Goal: Transaction & Acquisition: Book appointment/travel/reservation

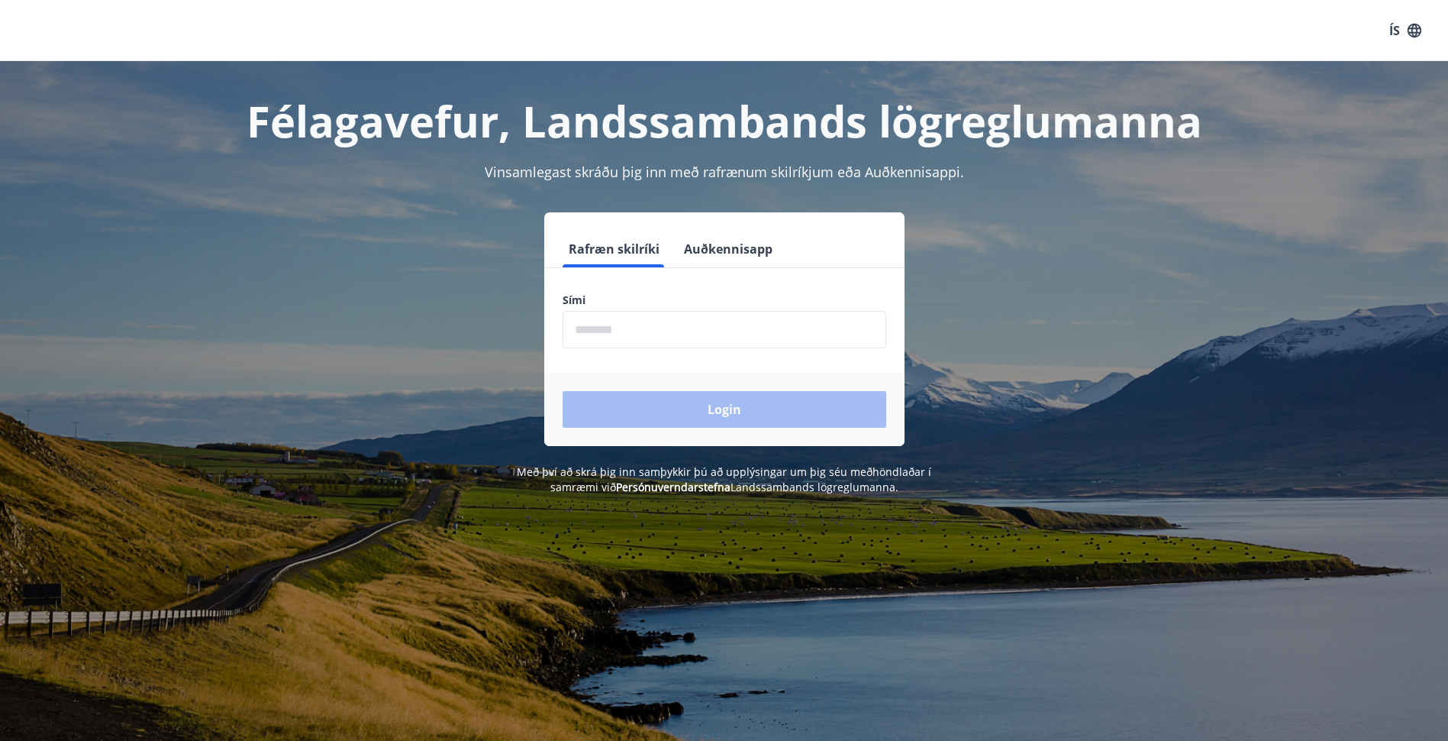
click at [728, 331] on input "phone" at bounding box center [725, 329] width 324 height 37
type input "********"
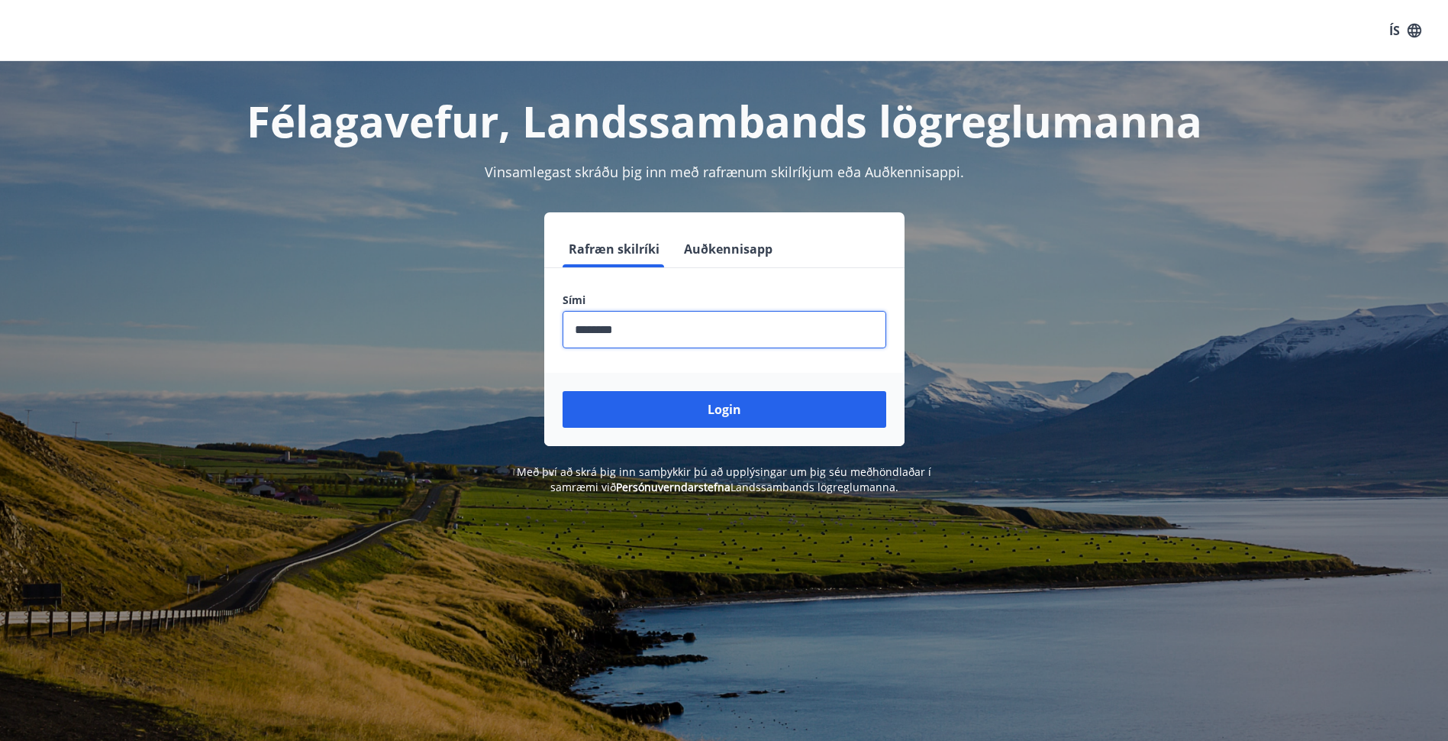
click at [750, 408] on button "Login" at bounding box center [725, 409] width 324 height 37
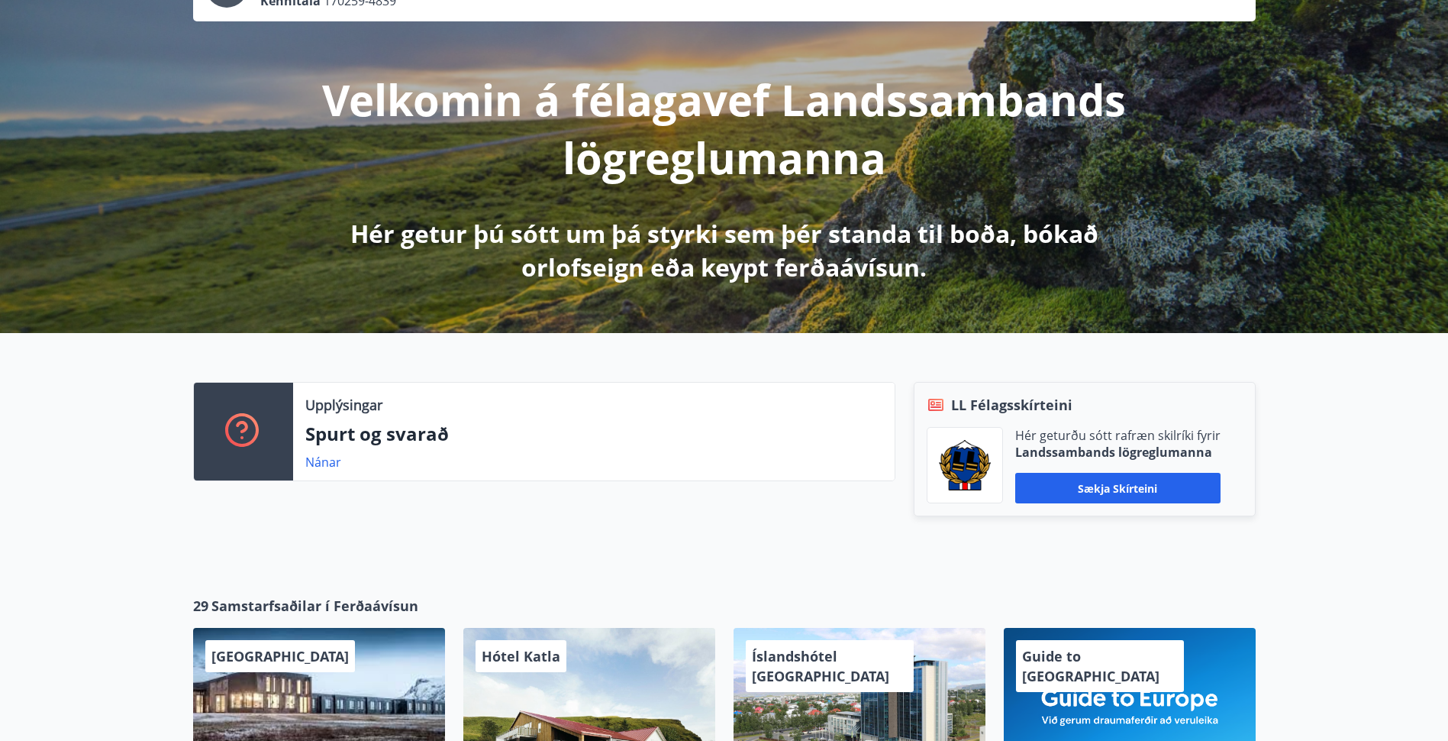
scroll to position [153, 0]
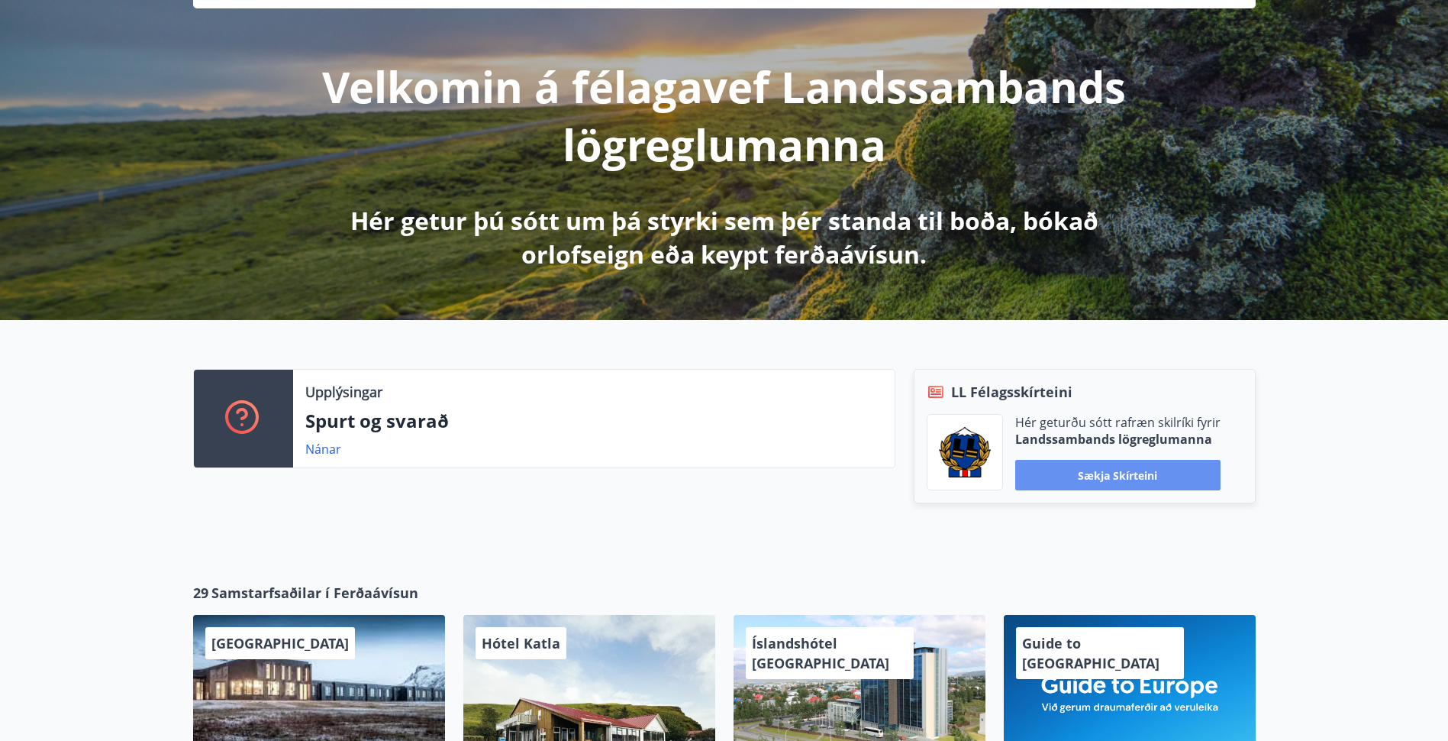
click at [1125, 473] on button "Sækja skírteini" at bounding box center [1117, 475] width 205 height 31
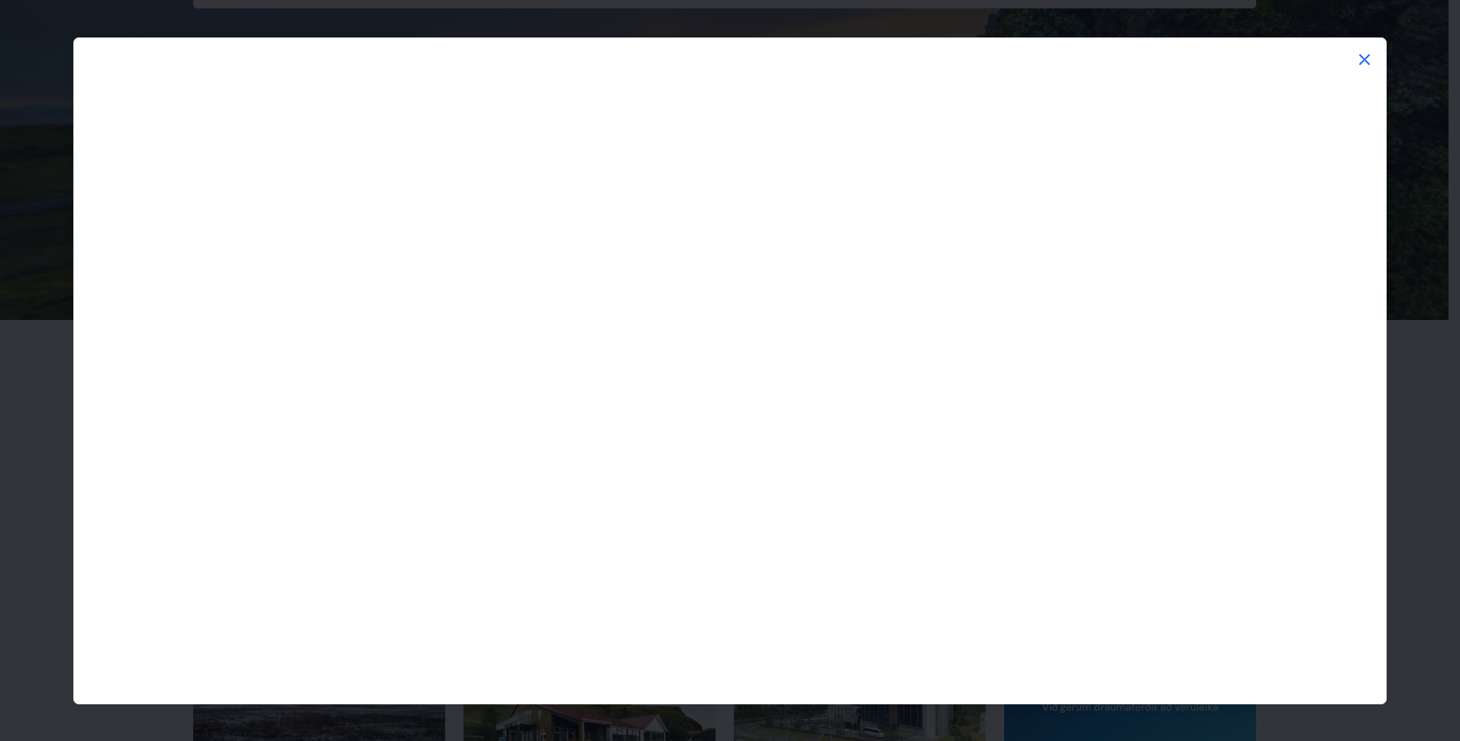
click at [1366, 60] on icon at bounding box center [1364, 59] width 11 height 11
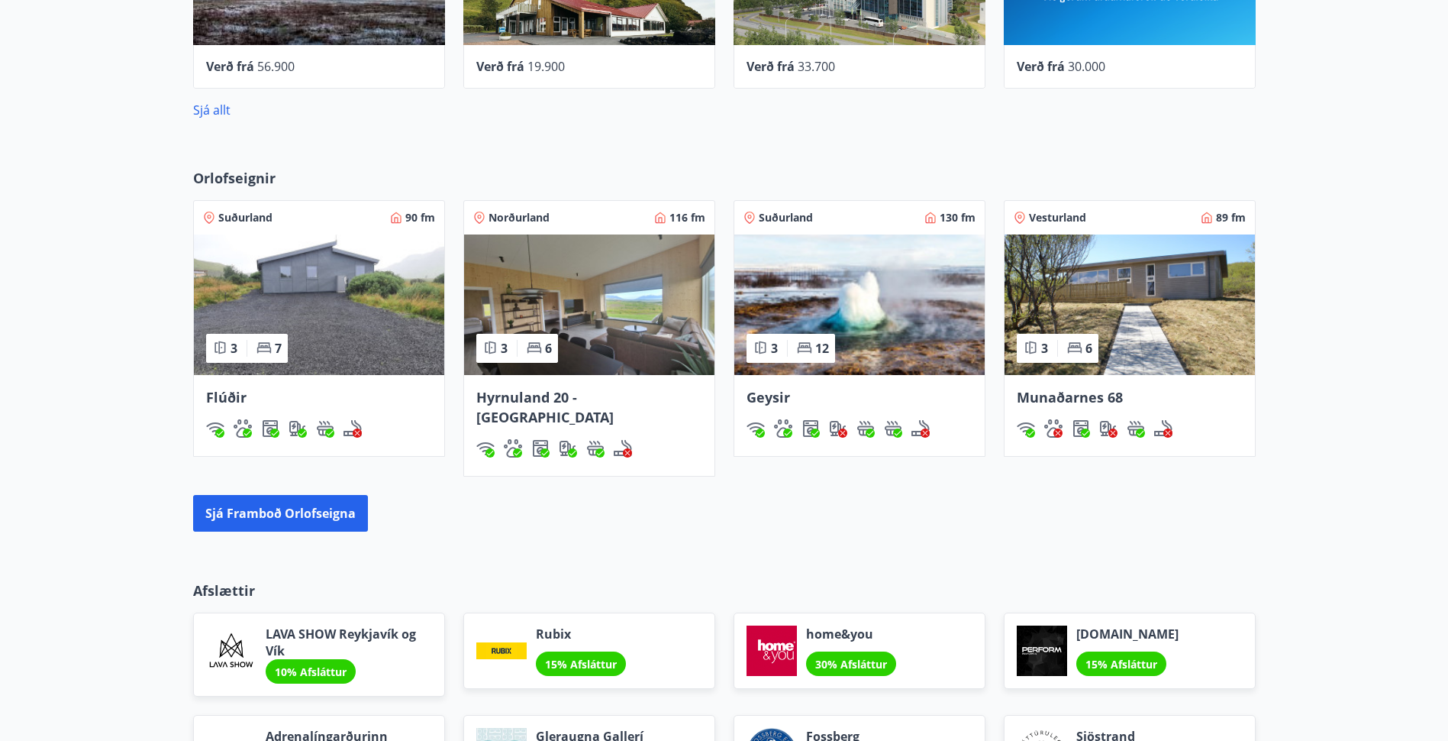
scroll to position [859, 0]
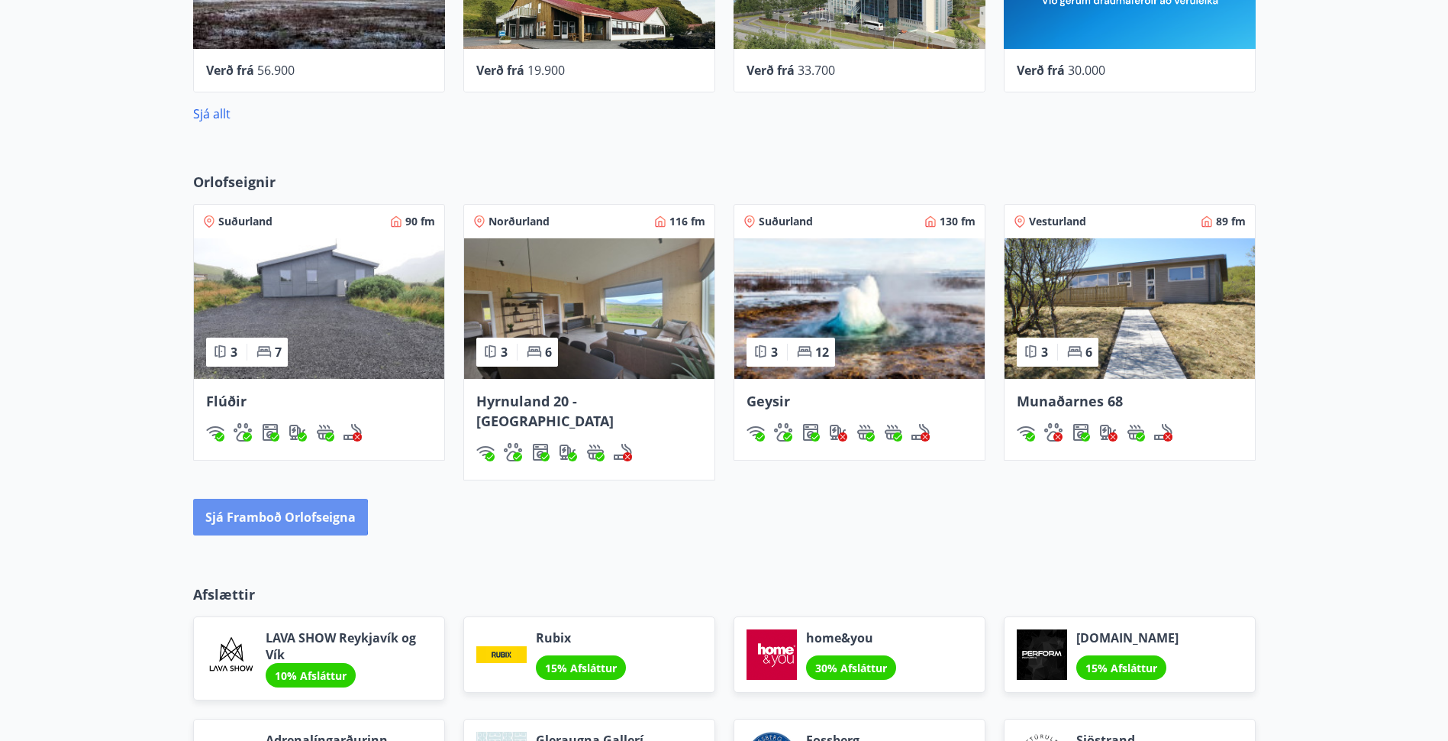
click at [250, 499] on button "Sjá framboð orlofseigna" at bounding box center [280, 517] width 175 height 37
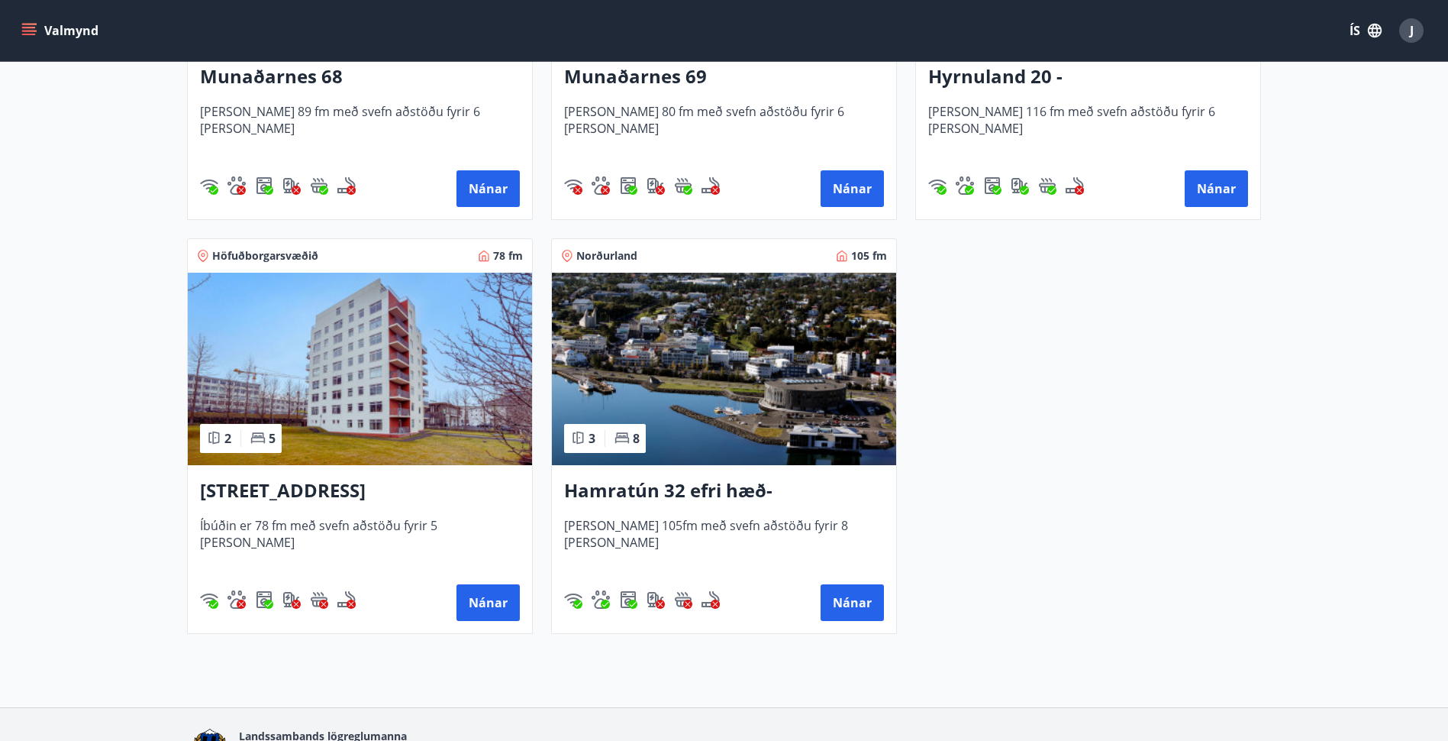
scroll to position [941, 0]
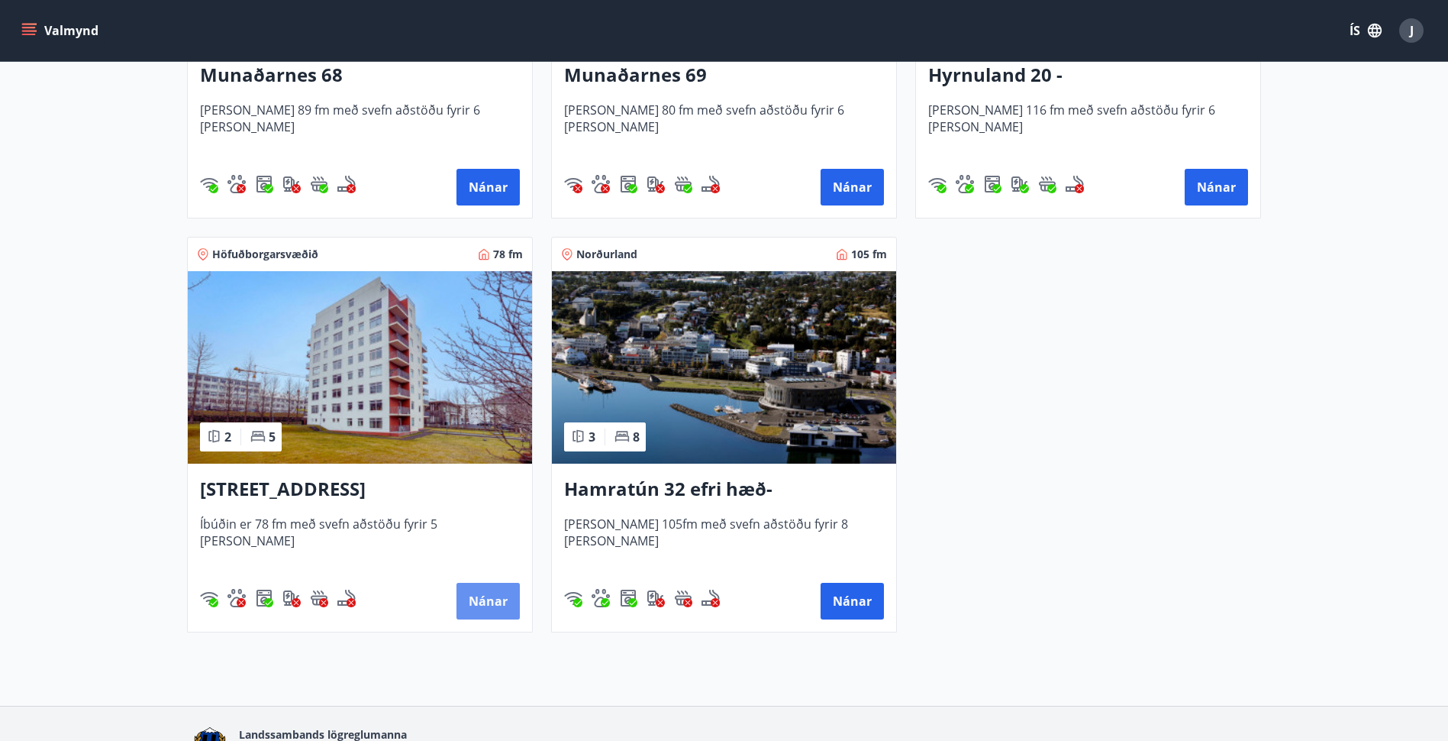
click at [478, 604] on button "Nánar" at bounding box center [488, 601] width 63 height 37
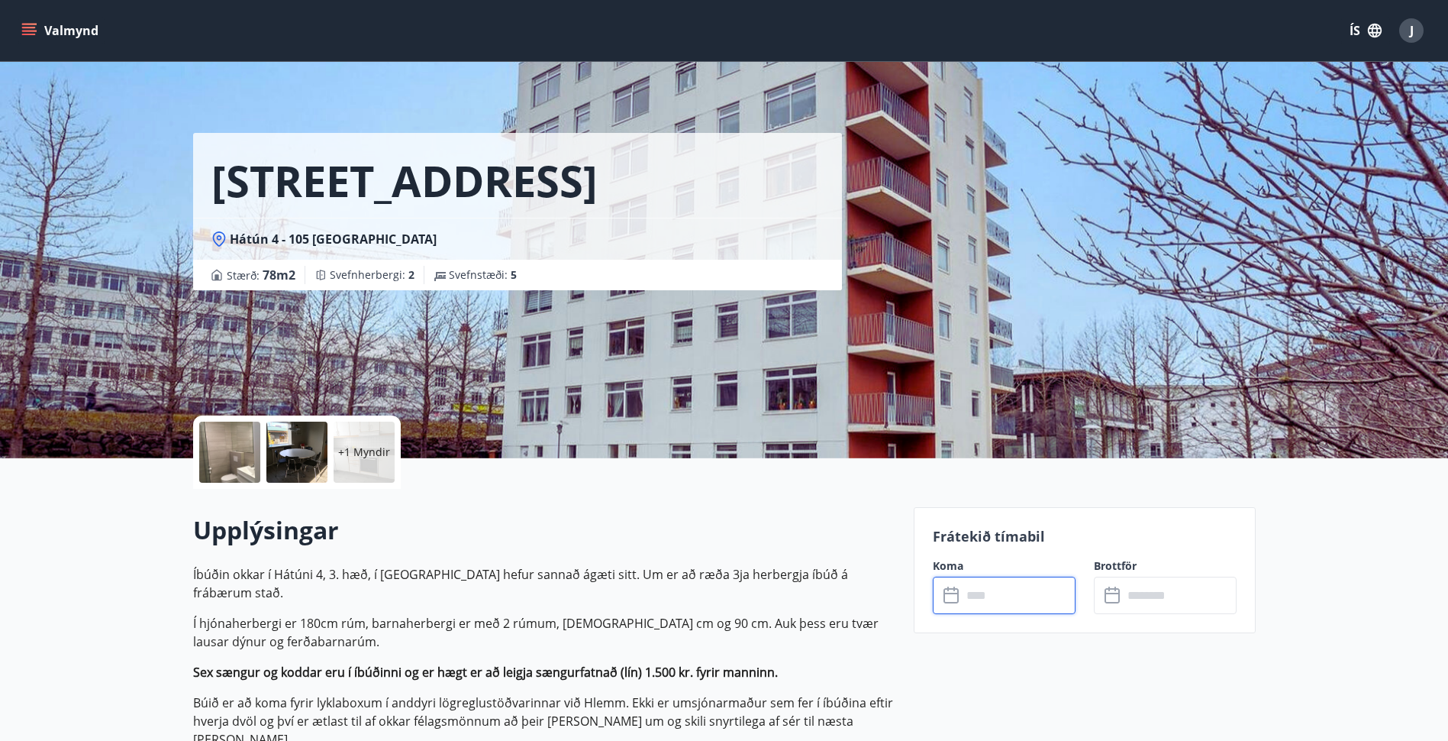
click at [996, 597] on input "text" at bounding box center [1019, 594] width 114 height 37
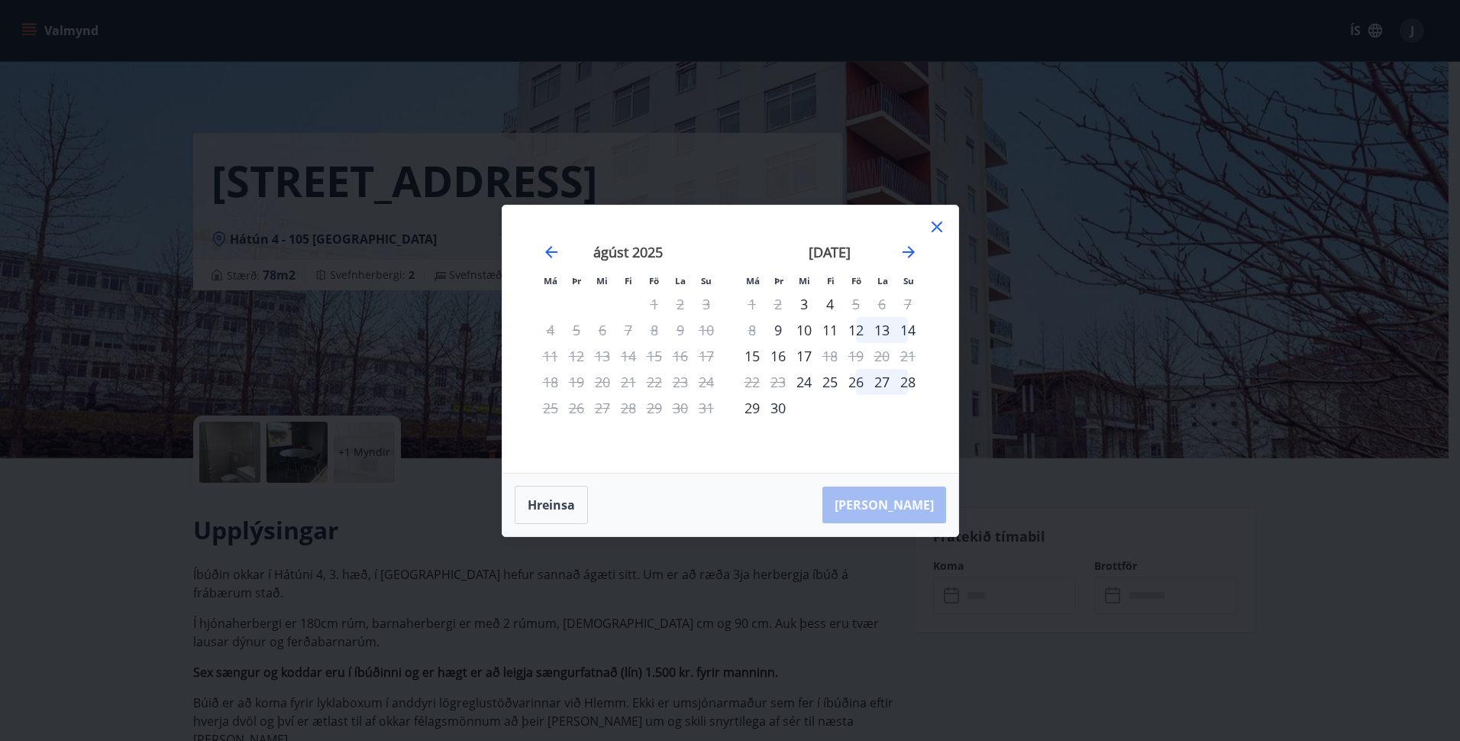
click at [908, 247] on icon "Move forward to switch to the next month." at bounding box center [908, 252] width 12 height 12
click at [911, 253] on icon "Move forward to switch to the next month." at bounding box center [908, 252] width 12 height 12
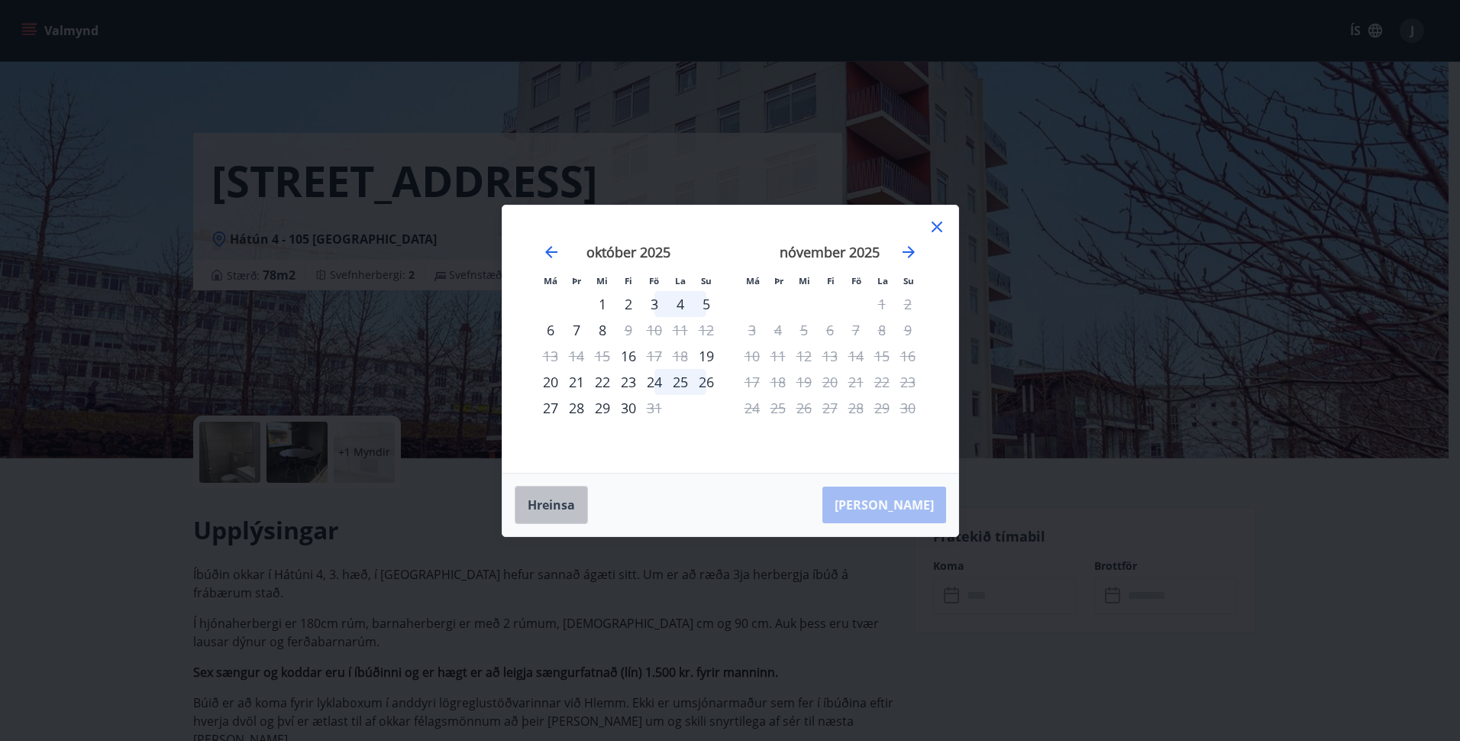
click at [554, 507] on button "Hreinsa" at bounding box center [551, 505] width 73 height 38
click at [877, 357] on div "15" at bounding box center [882, 356] width 26 height 26
click at [854, 358] on div "14" at bounding box center [856, 356] width 26 height 26
click at [886, 355] on div "15" at bounding box center [882, 356] width 26 height 26
click at [911, 354] on div "16" at bounding box center [908, 356] width 26 height 26
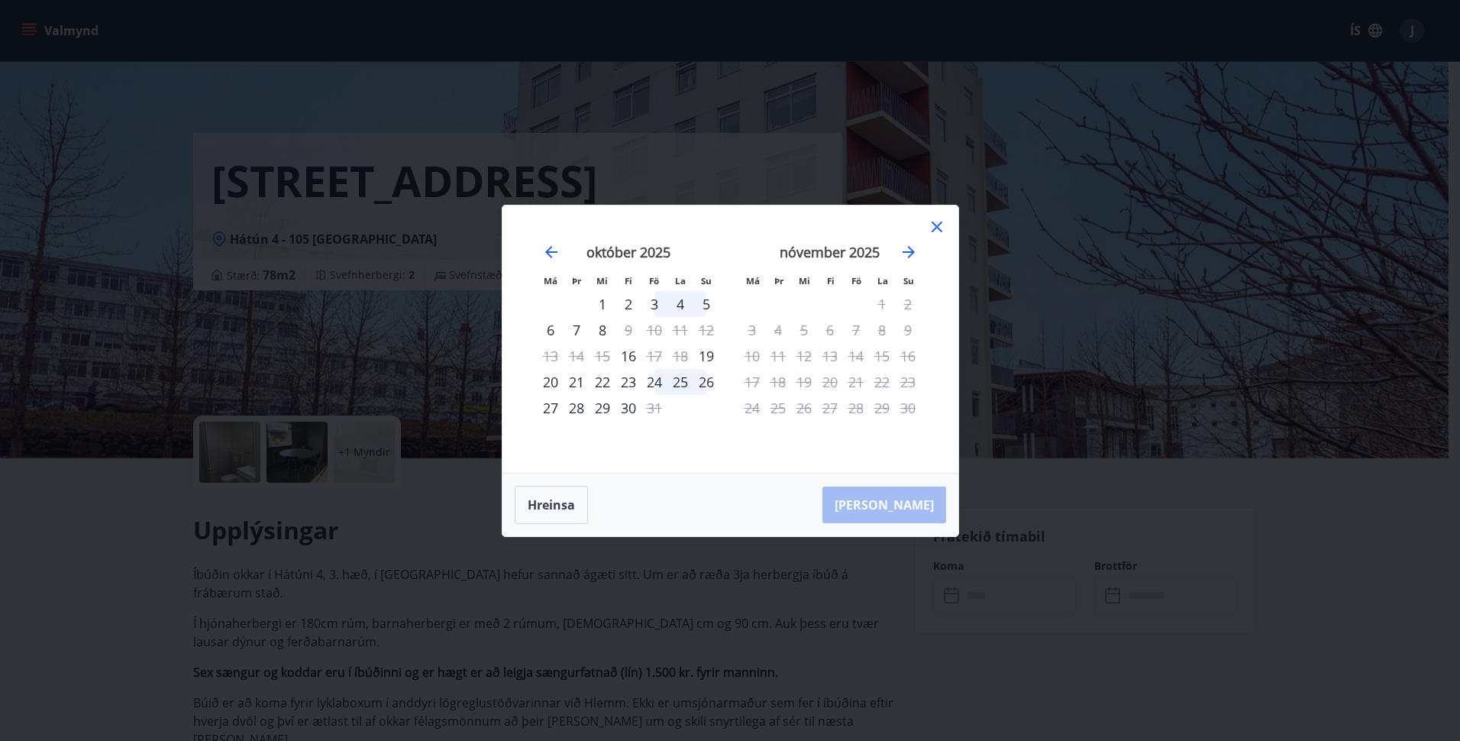
click at [910, 250] on icon "Move forward to switch to the next month." at bounding box center [908, 252] width 18 height 18
click at [552, 251] on icon "Move backward to switch to the previous month." at bounding box center [551, 252] width 12 height 12
click at [935, 225] on icon at bounding box center [936, 226] width 11 height 11
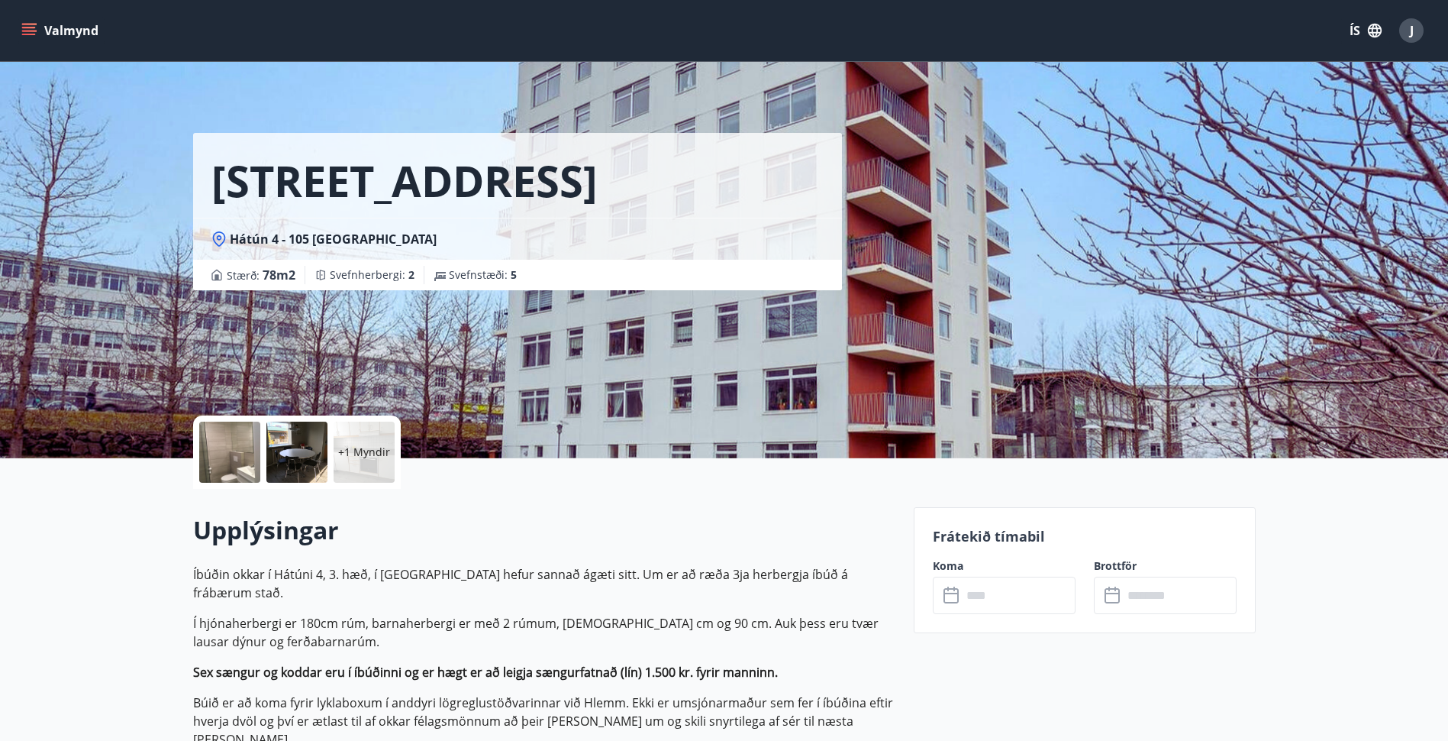
click at [27, 35] on icon "menu" at bounding box center [29, 35] width 14 height 2
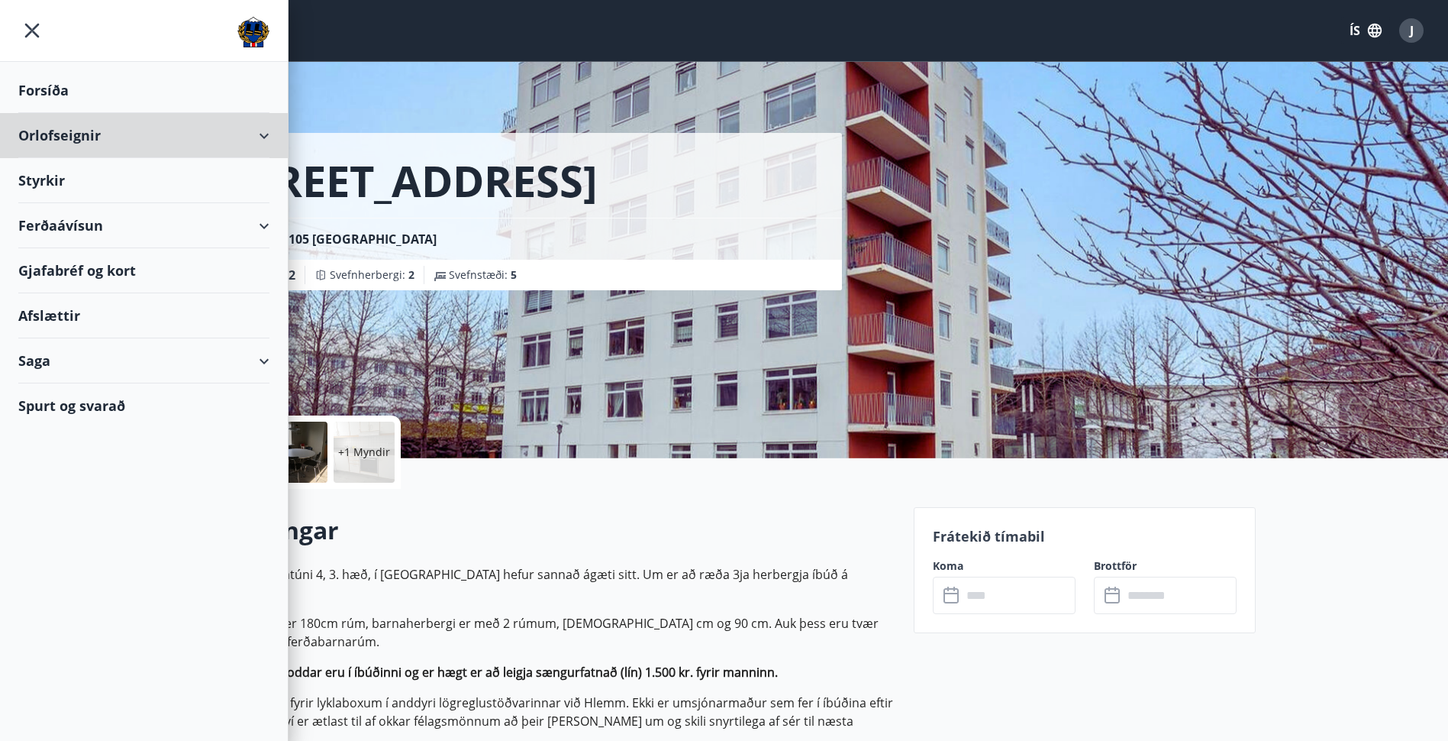
click at [86, 136] on div "Orlofseignir" at bounding box center [143, 135] width 251 height 45
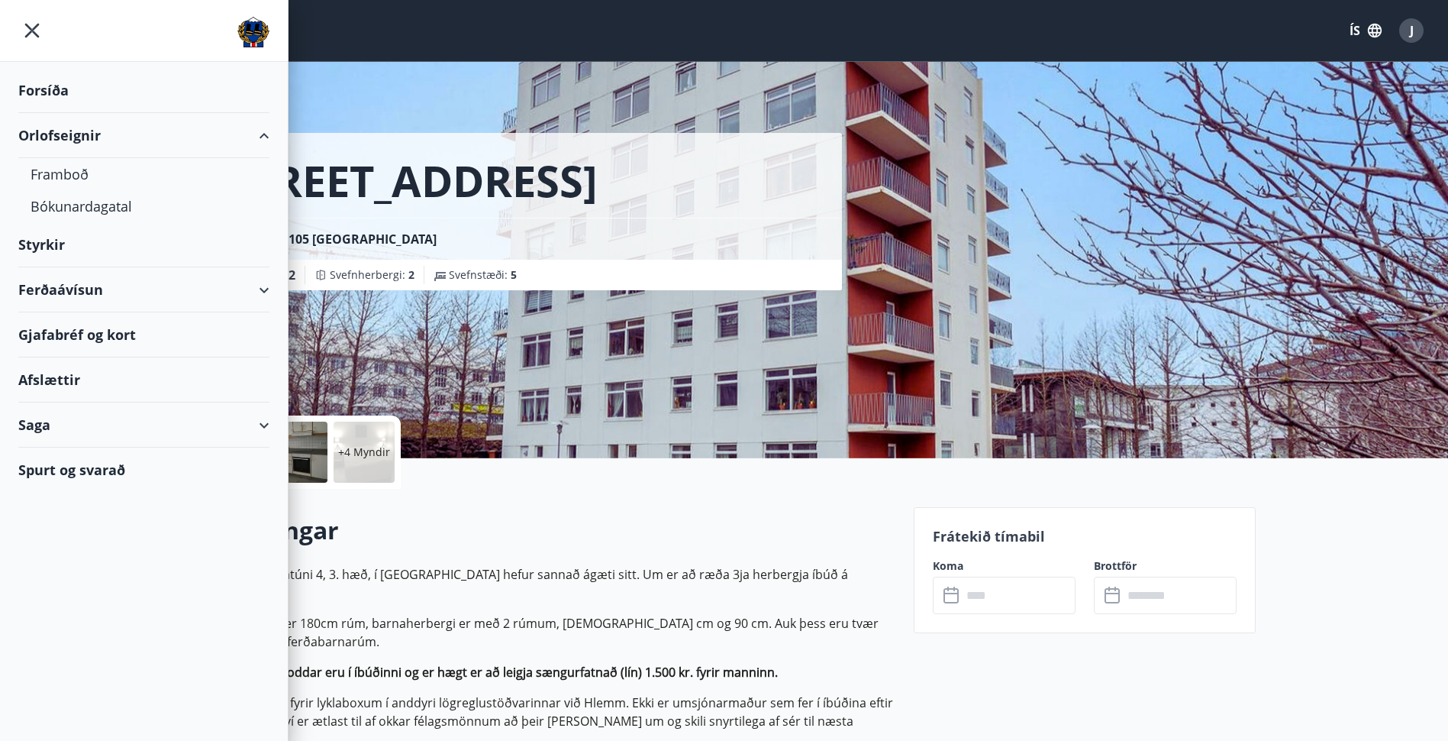
click at [95, 205] on div "Bókunardagatal" at bounding box center [144, 206] width 227 height 32
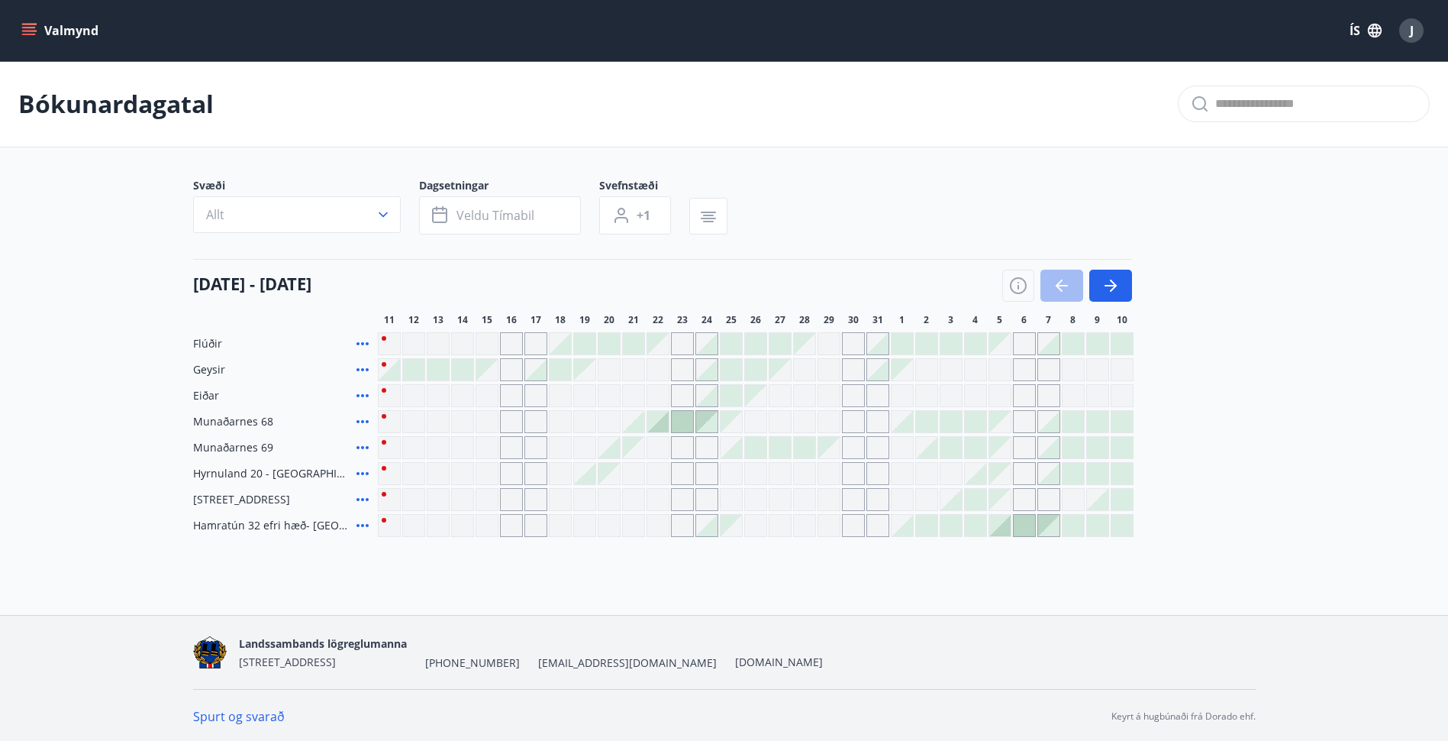
click at [1121, 289] on button "button" at bounding box center [1110, 285] width 43 height 32
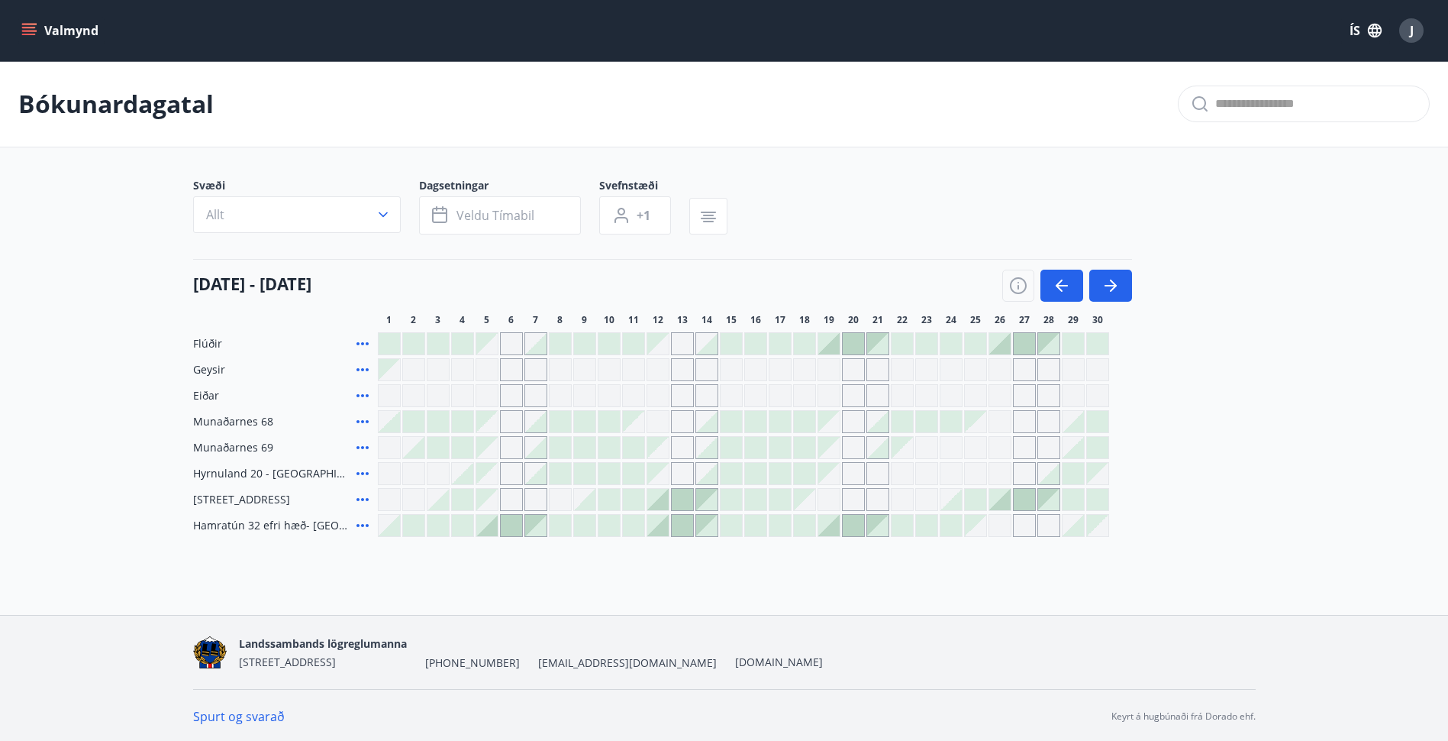
click at [1121, 289] on button "button" at bounding box center [1110, 285] width 43 height 32
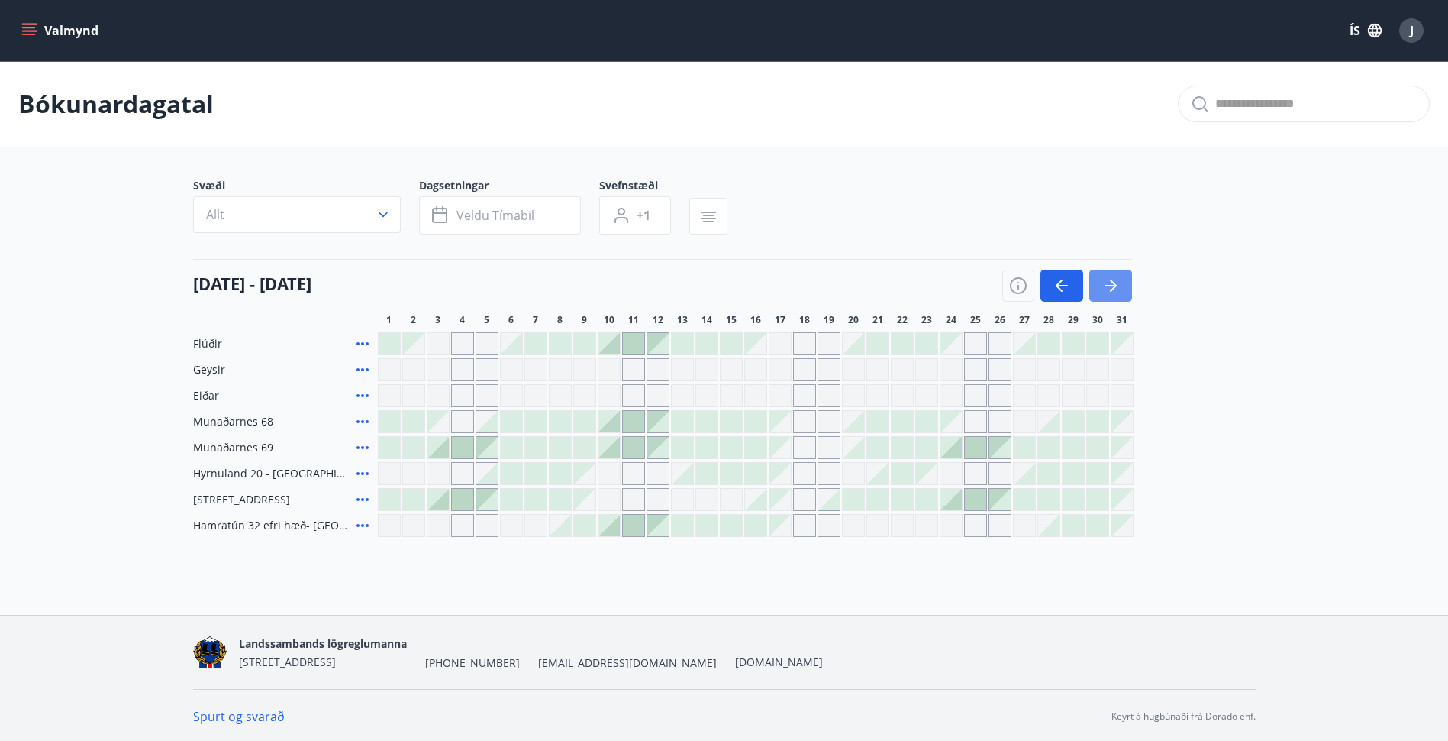
click at [1121, 289] on button "button" at bounding box center [1110, 285] width 43 height 32
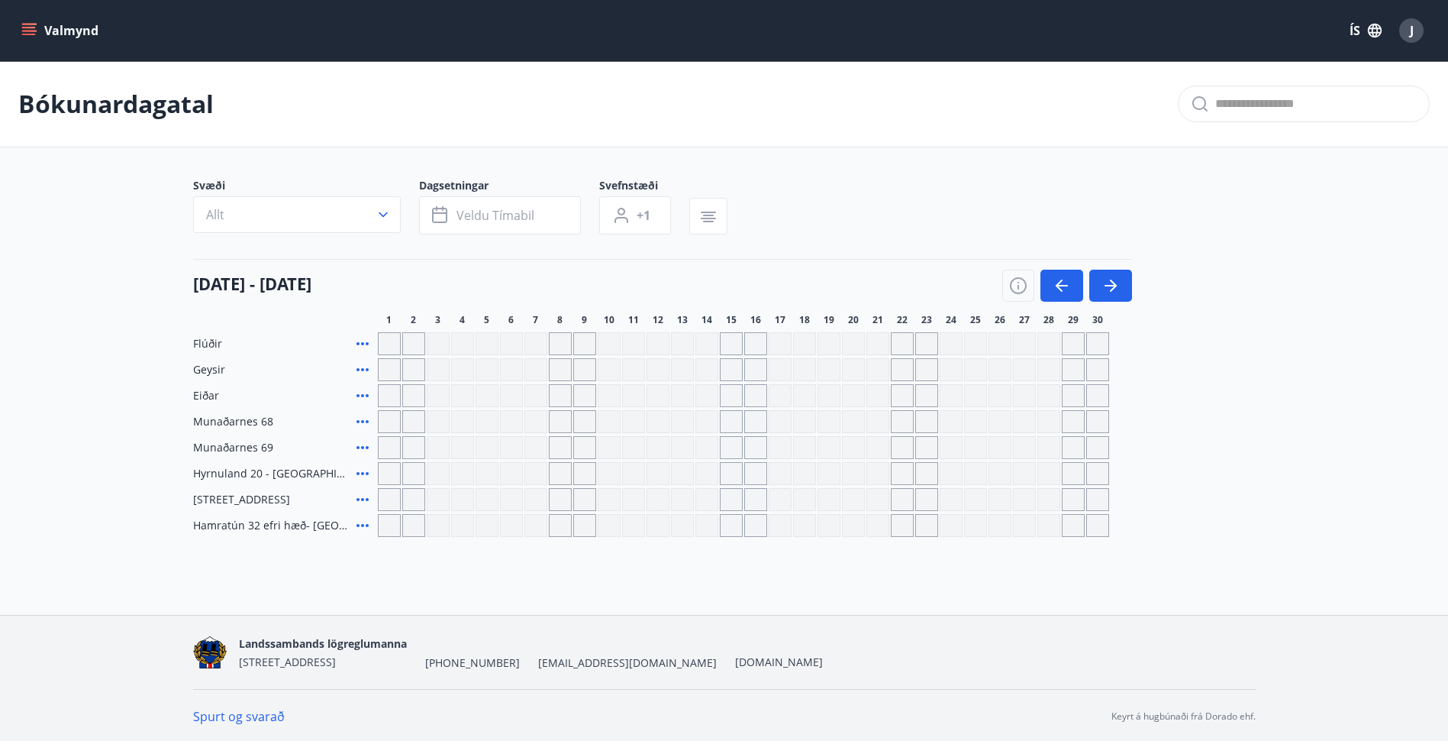
click at [726, 499] on div "Gráir dagar eru ekki bókanlegir" at bounding box center [731, 499] width 23 height 23
click at [1062, 283] on icon "button" at bounding box center [1062, 285] width 18 height 18
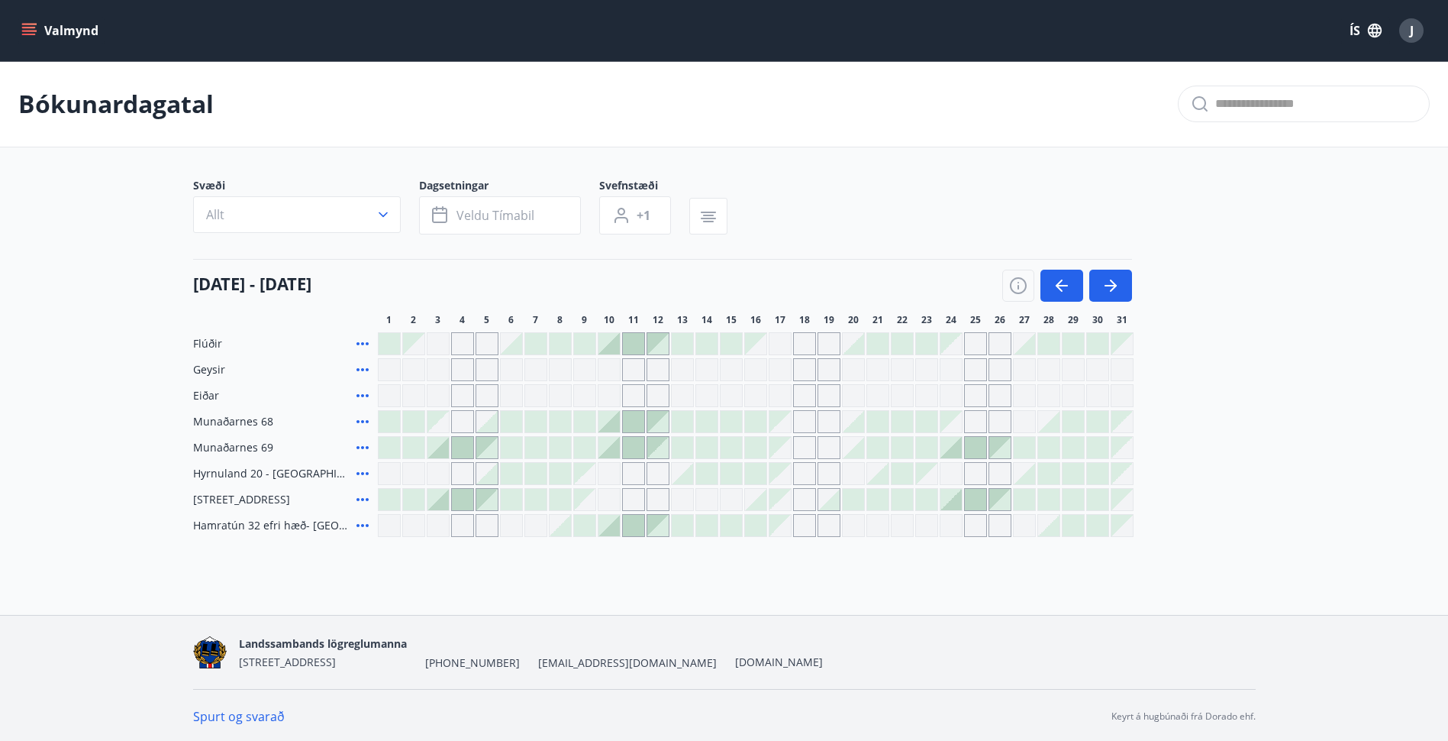
click at [1021, 287] on icon "button" at bounding box center [1018, 285] width 18 height 18
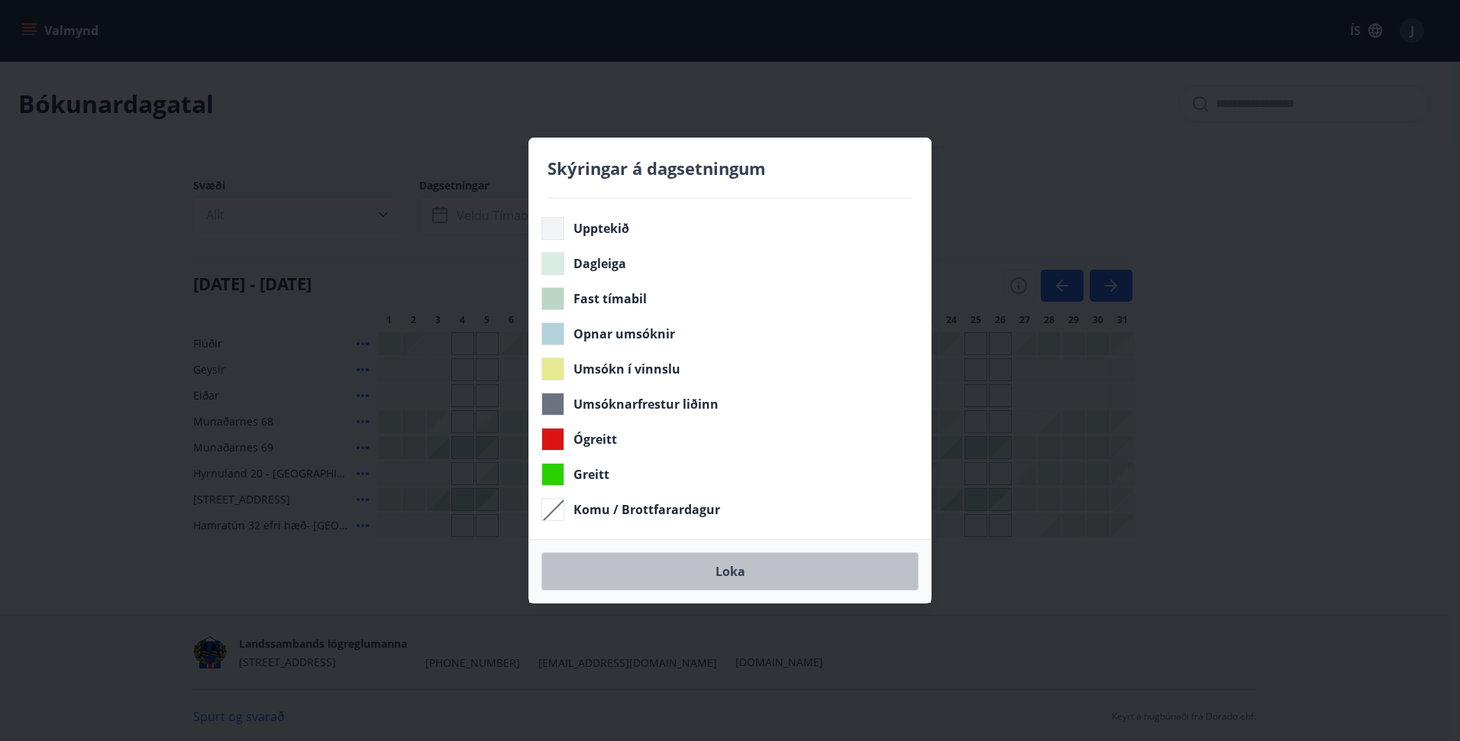
click at [759, 573] on button "Loka" at bounding box center [729, 571] width 377 height 38
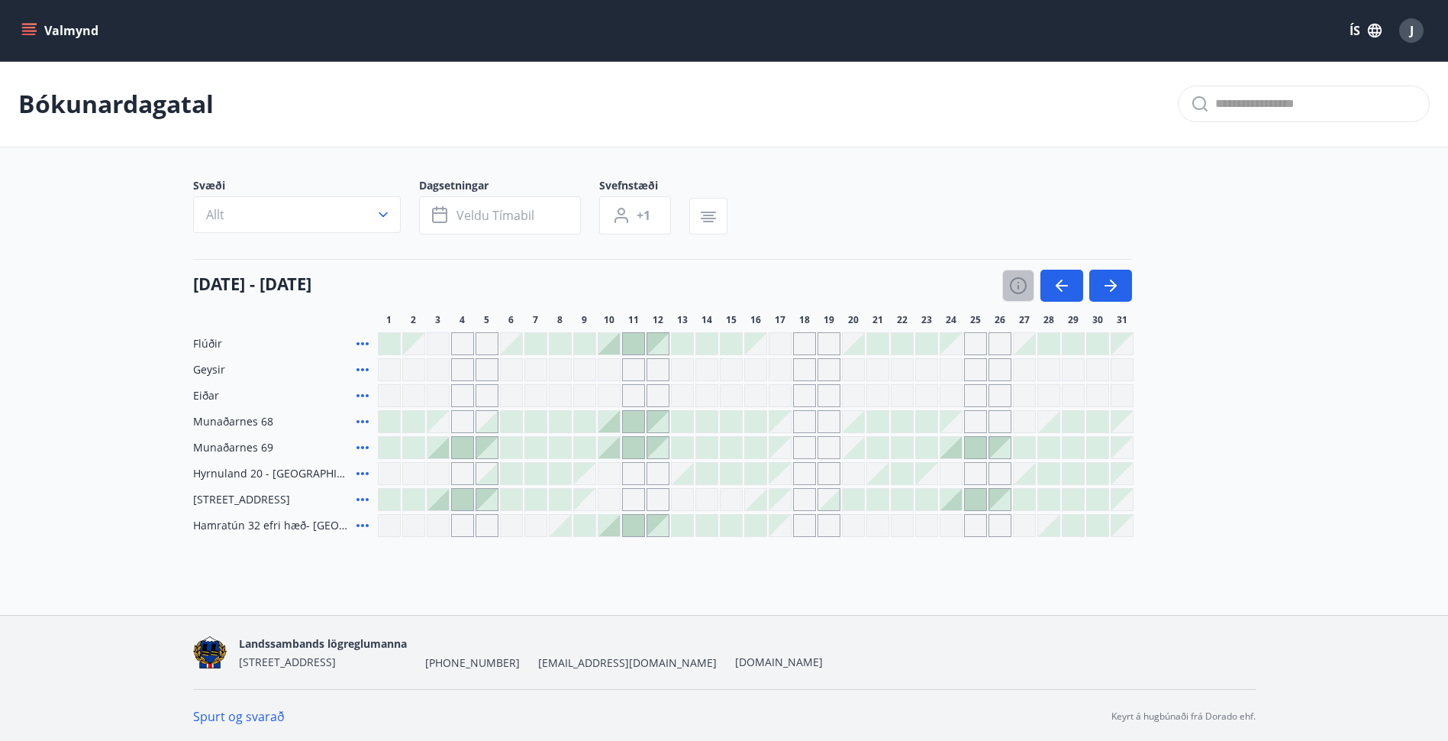
click at [1020, 283] on icon "button" at bounding box center [1018, 285] width 18 height 18
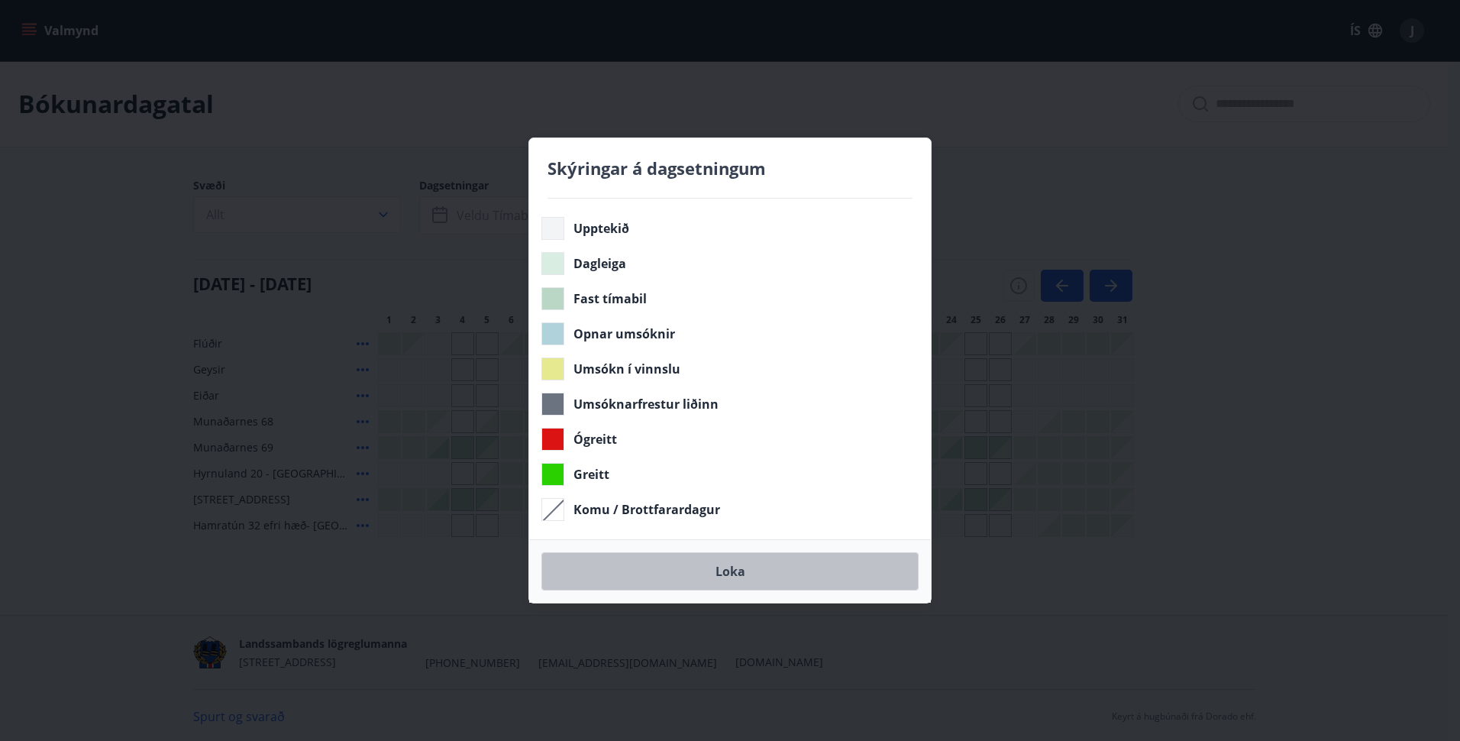
click at [725, 567] on button "Loka" at bounding box center [729, 571] width 377 height 38
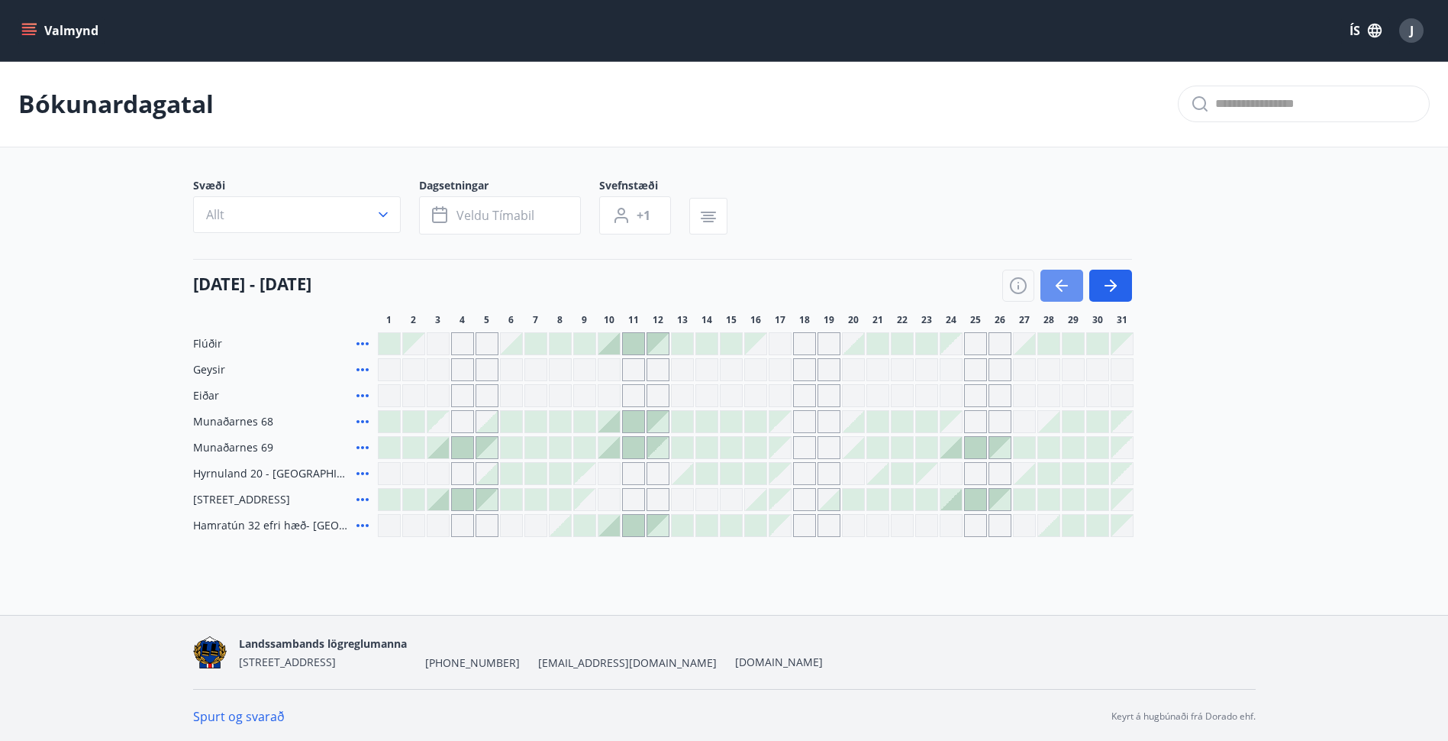
click at [1063, 285] on icon "button" at bounding box center [1062, 286] width 12 height 2
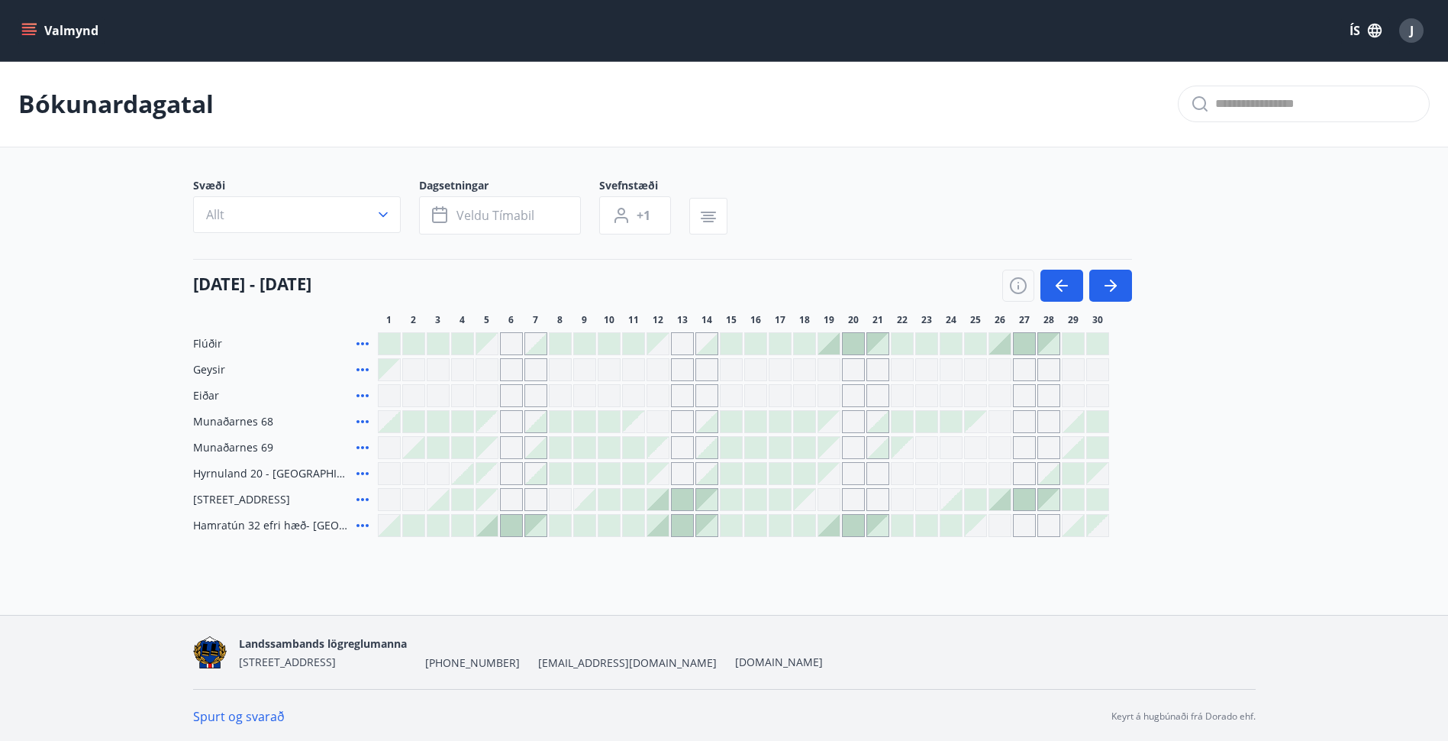
click at [1113, 286] on icon "button" at bounding box center [1111, 286] width 12 height 2
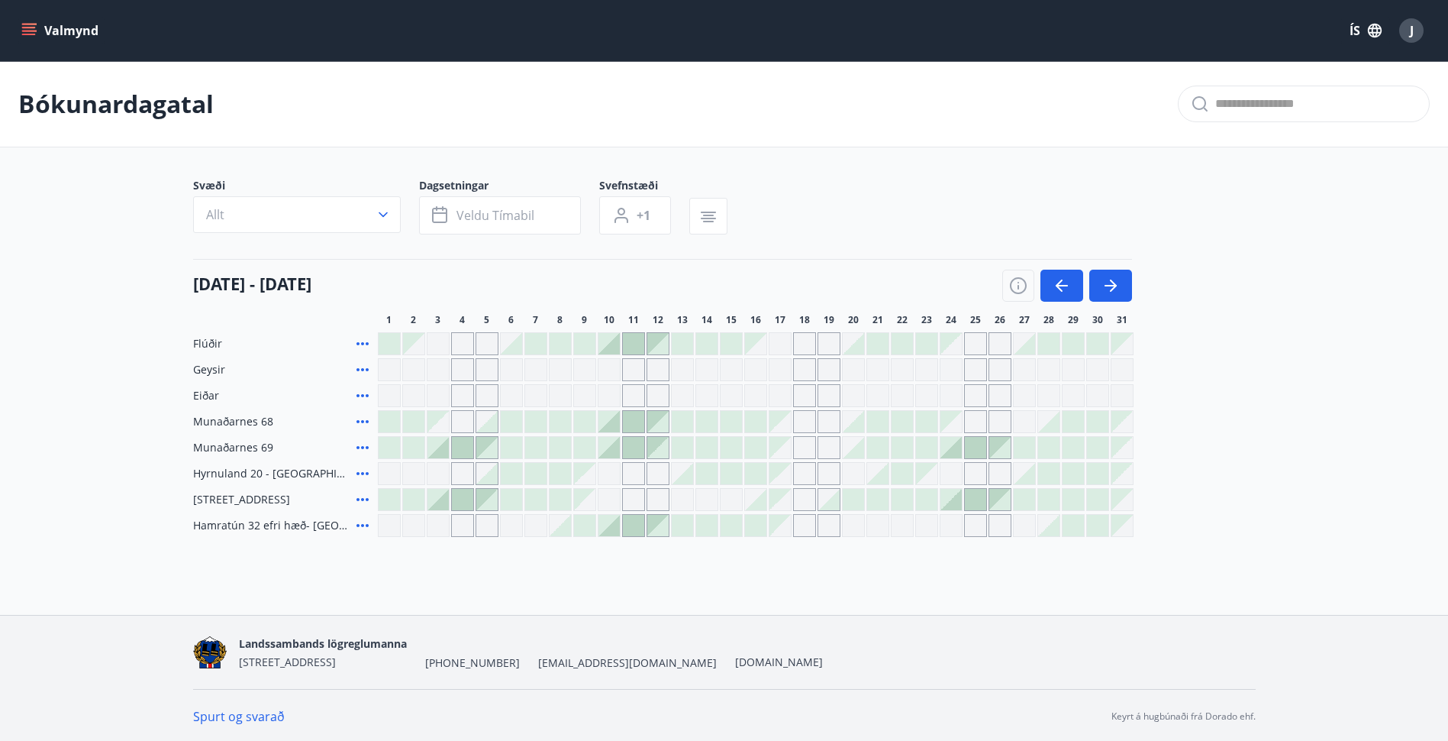
click at [957, 501] on div at bounding box center [951, 499] width 21 height 21
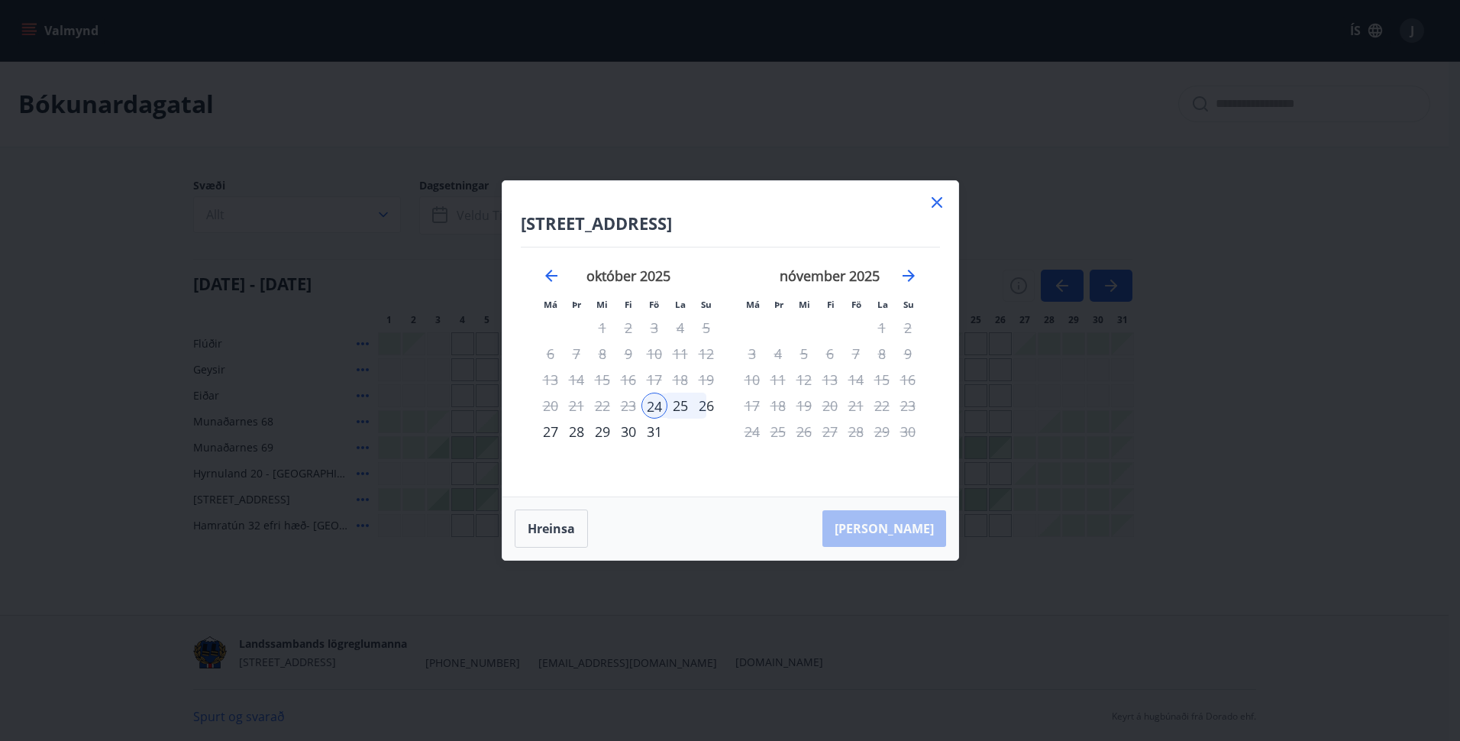
click at [933, 201] on icon at bounding box center [937, 202] width 18 height 18
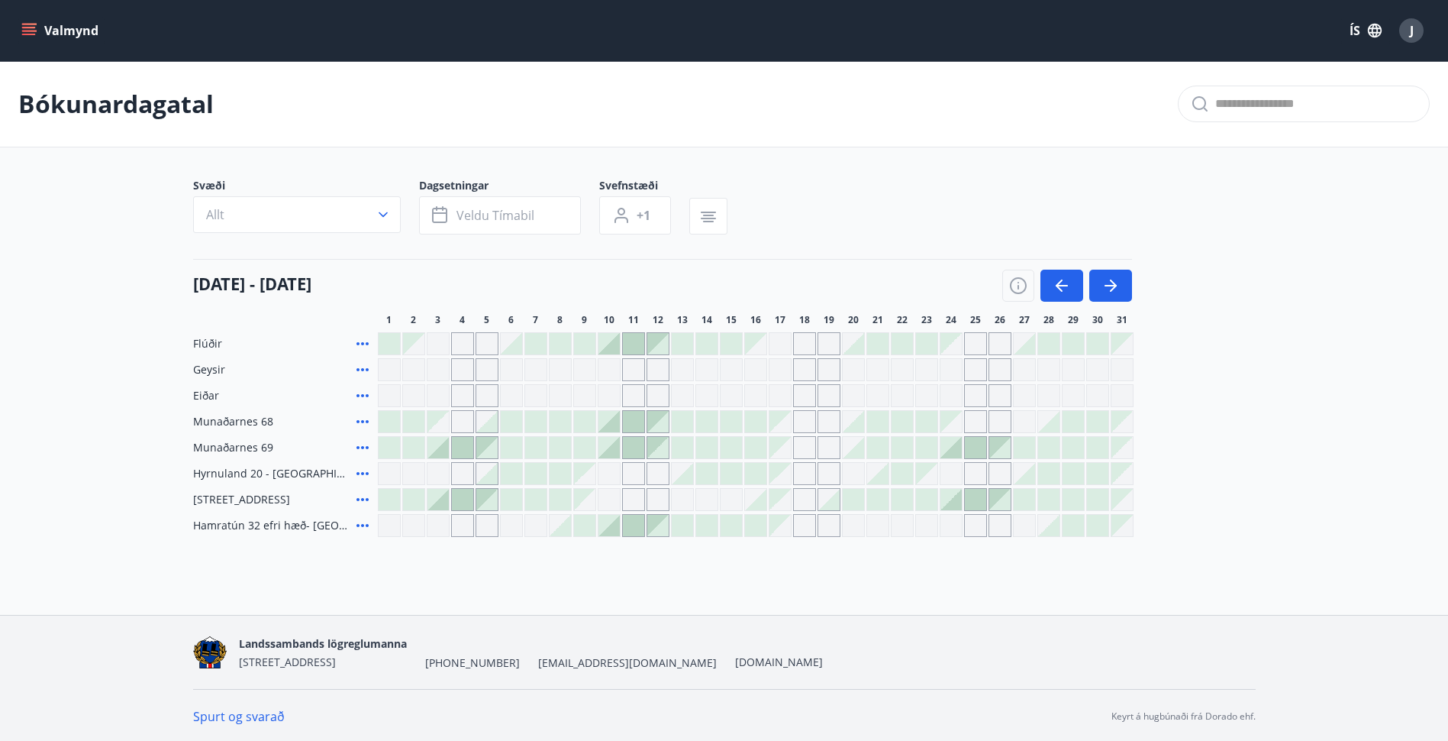
click at [1118, 287] on icon "button" at bounding box center [1111, 285] width 18 height 18
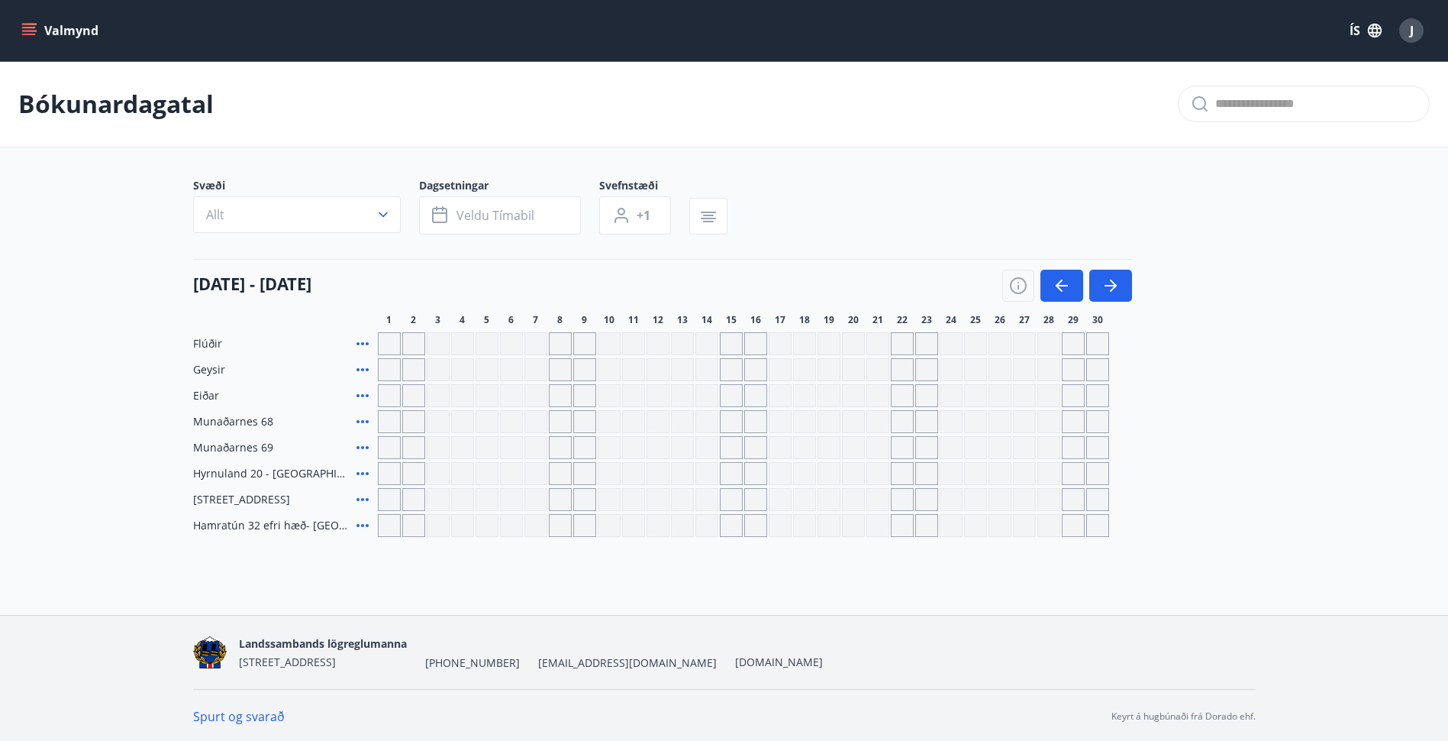
click at [362, 497] on icon at bounding box center [362, 499] width 18 height 18
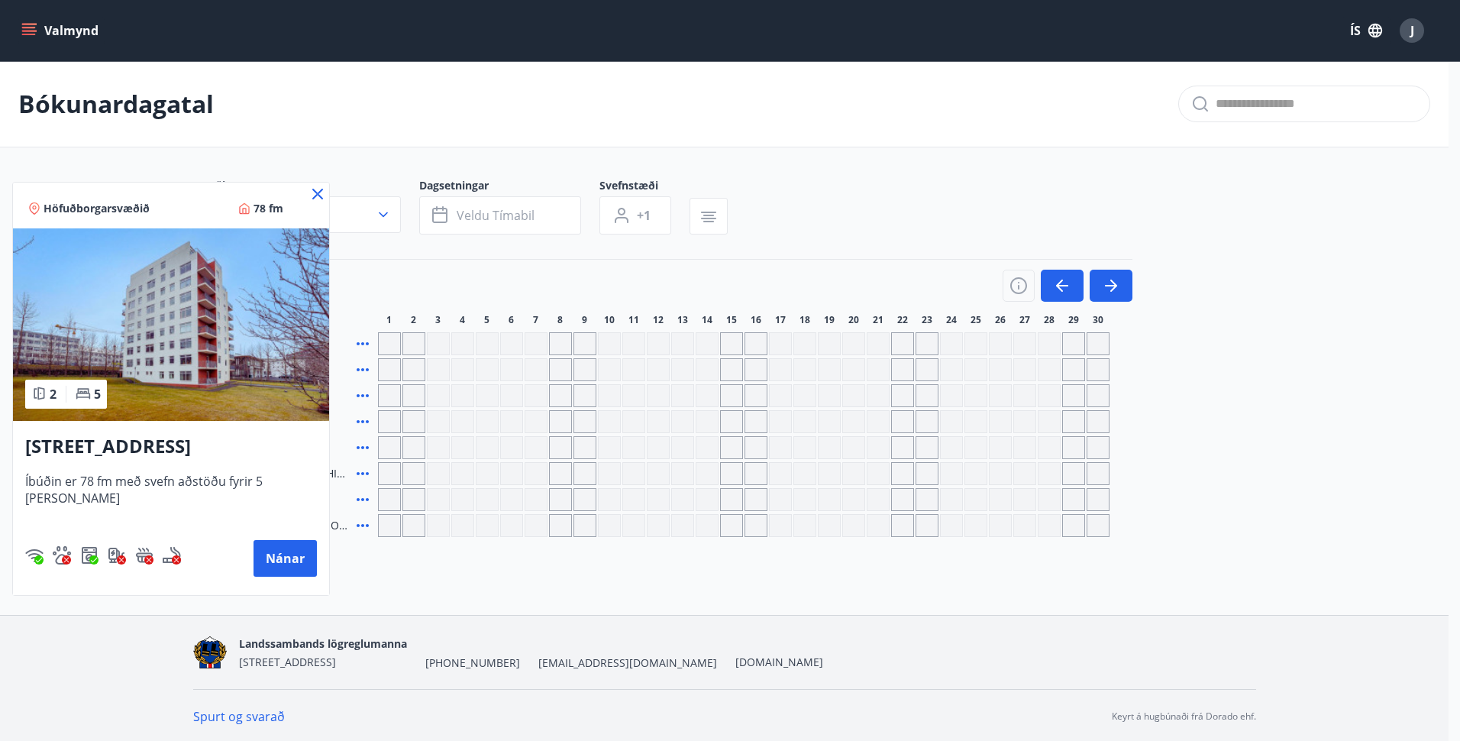
click at [312, 195] on icon at bounding box center [317, 194] width 11 height 11
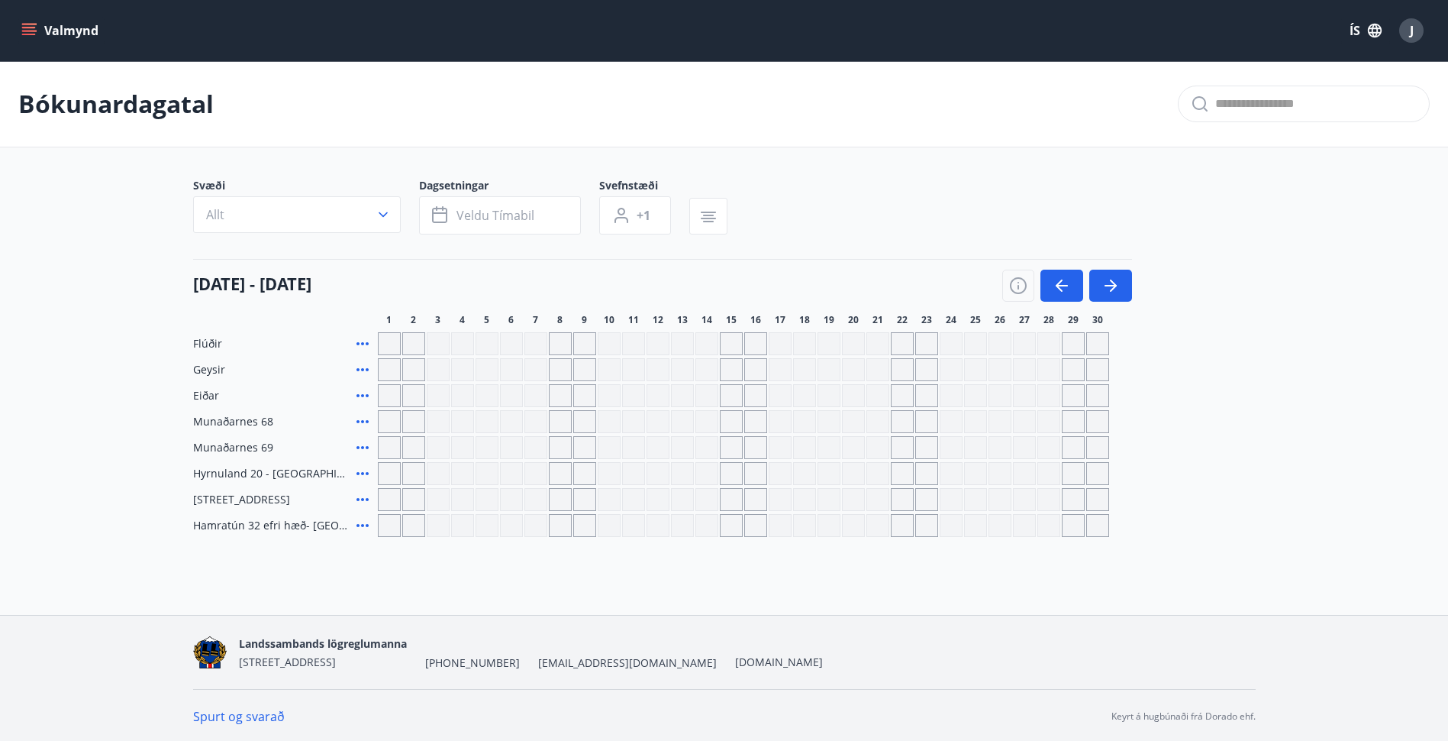
click at [28, 34] on icon "menu" at bounding box center [29, 35] width 14 height 2
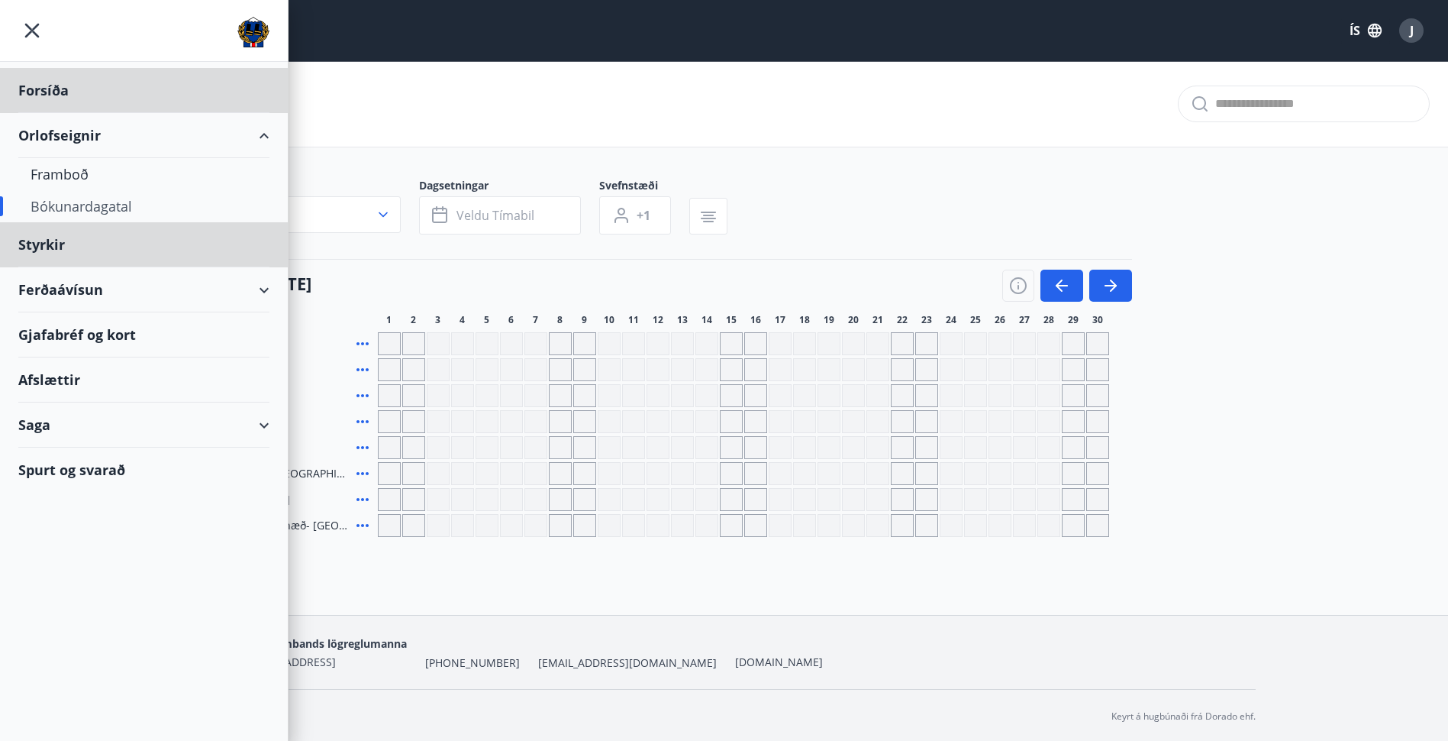
click at [47, 113] on div "Styrkir" at bounding box center [143, 90] width 251 height 45
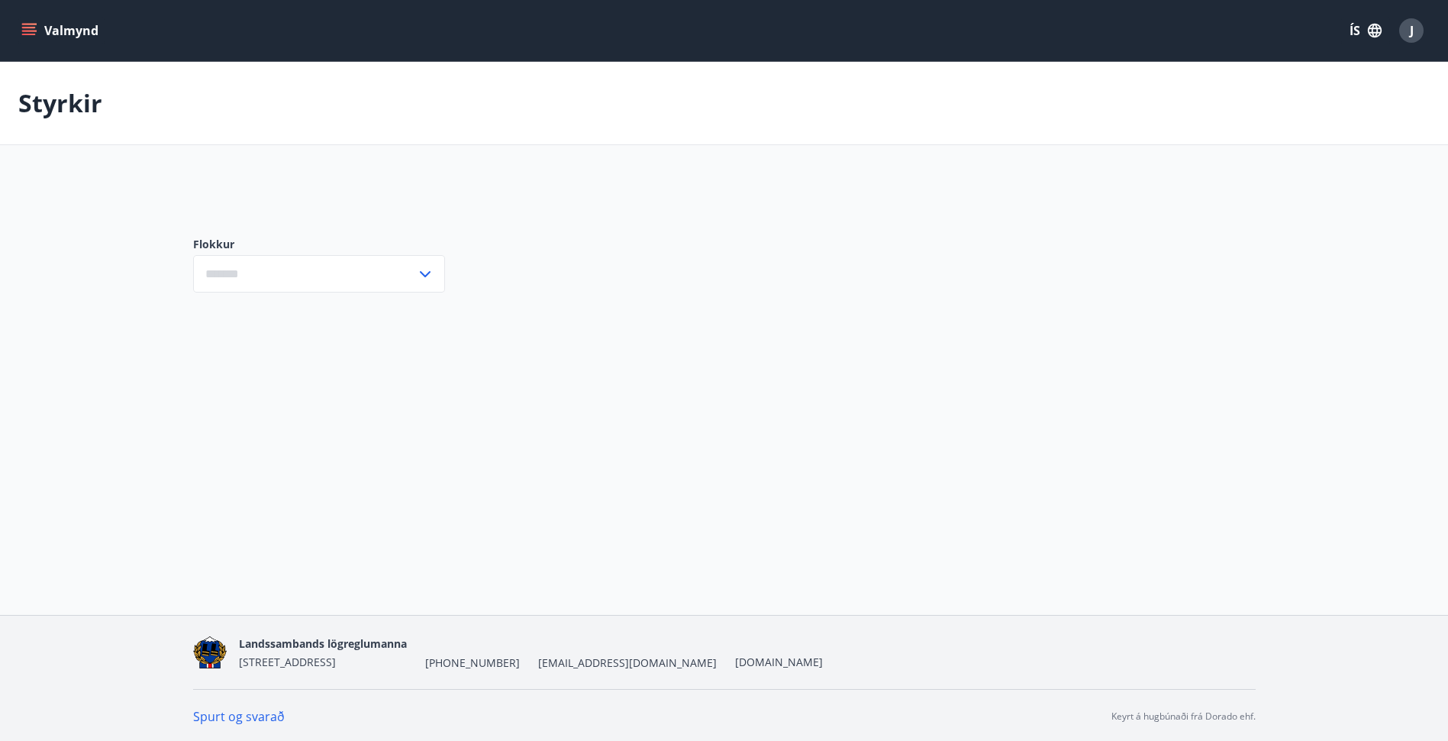
type input "***"
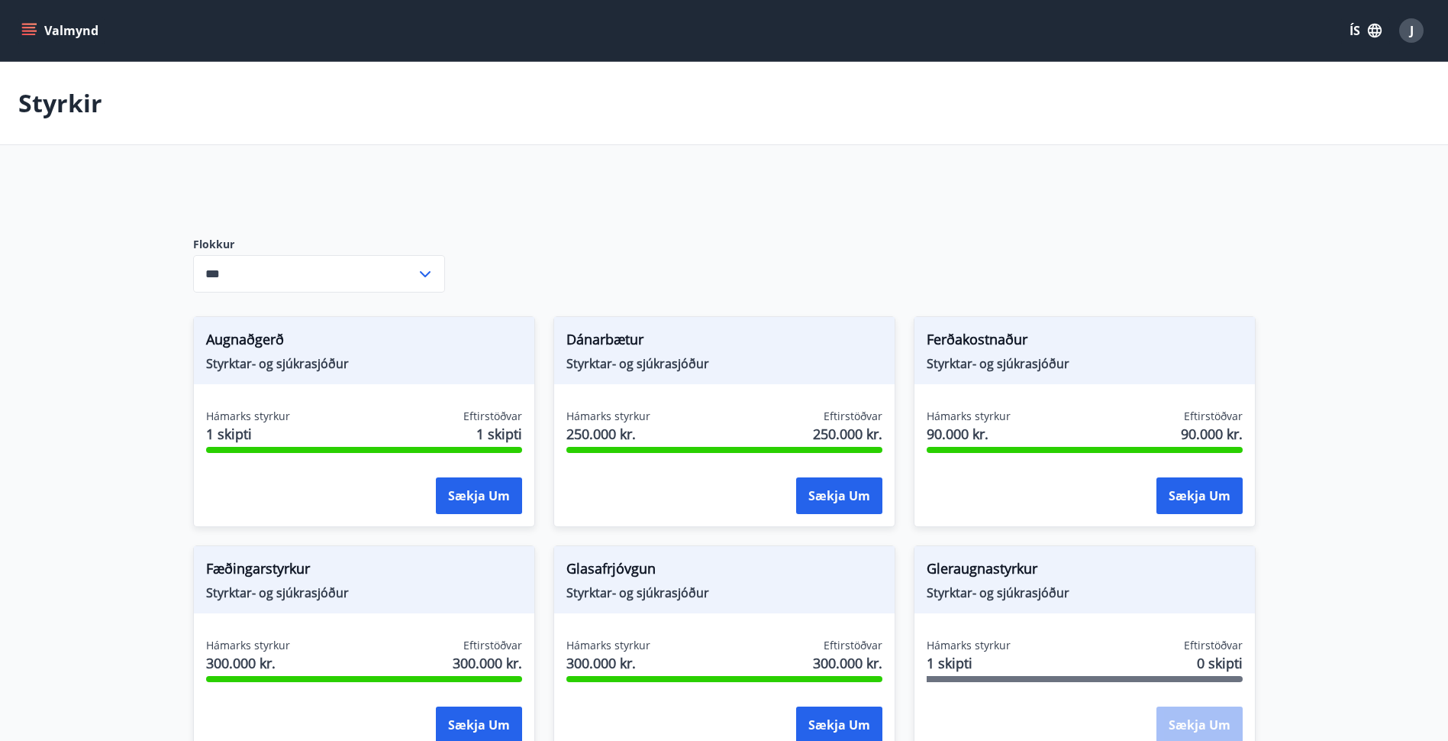
click at [32, 31] on icon "menu" at bounding box center [30, 31] width 17 height 2
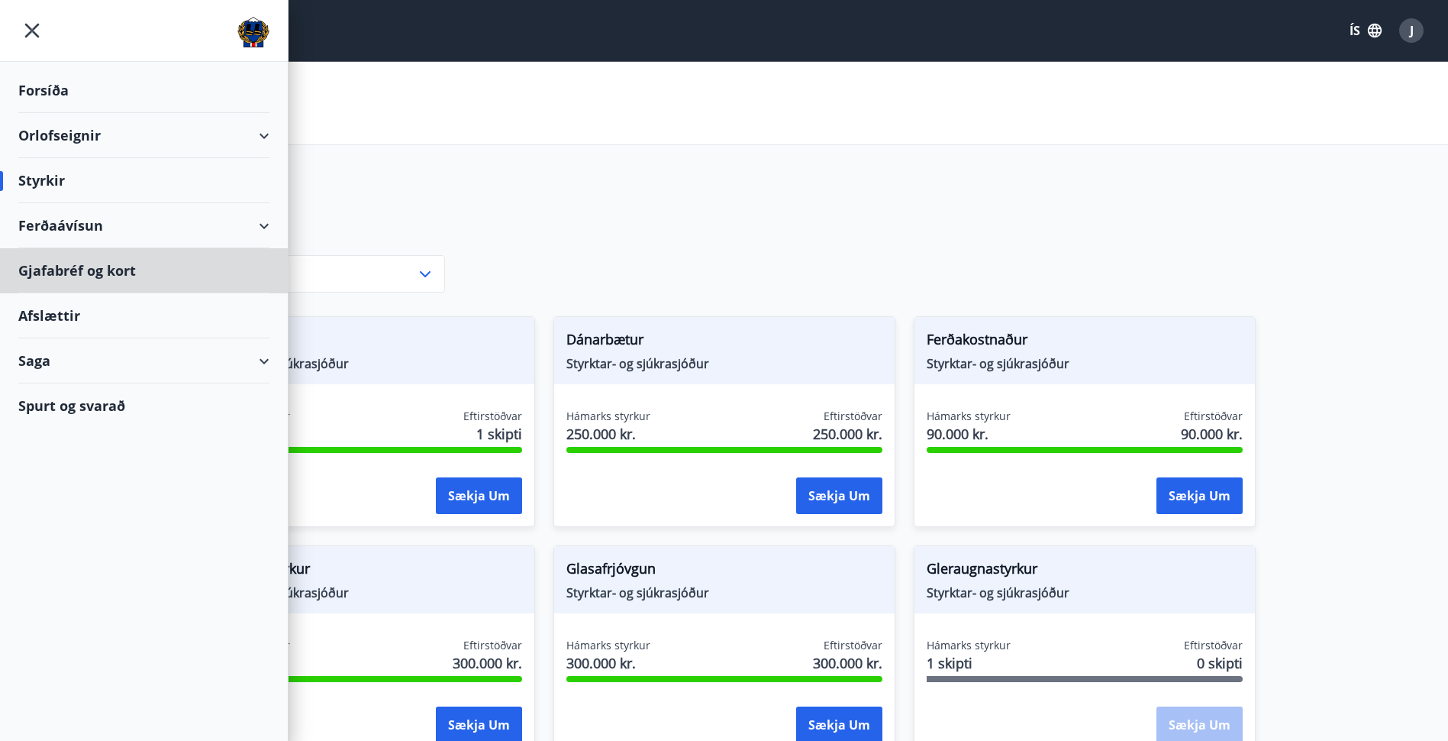
click at [60, 272] on div "Gjafabréf og kort" at bounding box center [143, 270] width 251 height 45
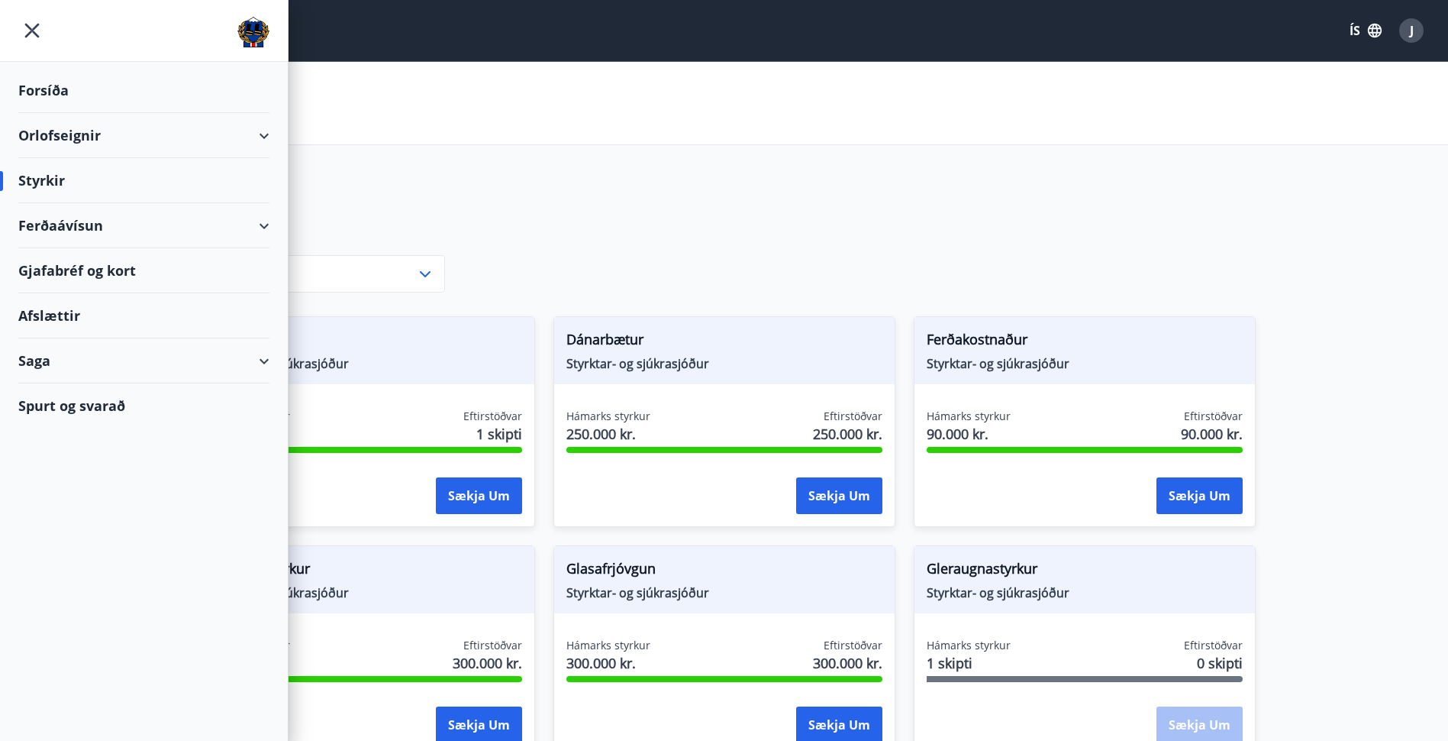
click at [108, 231] on div "Ferðaávísun" at bounding box center [143, 225] width 251 height 45
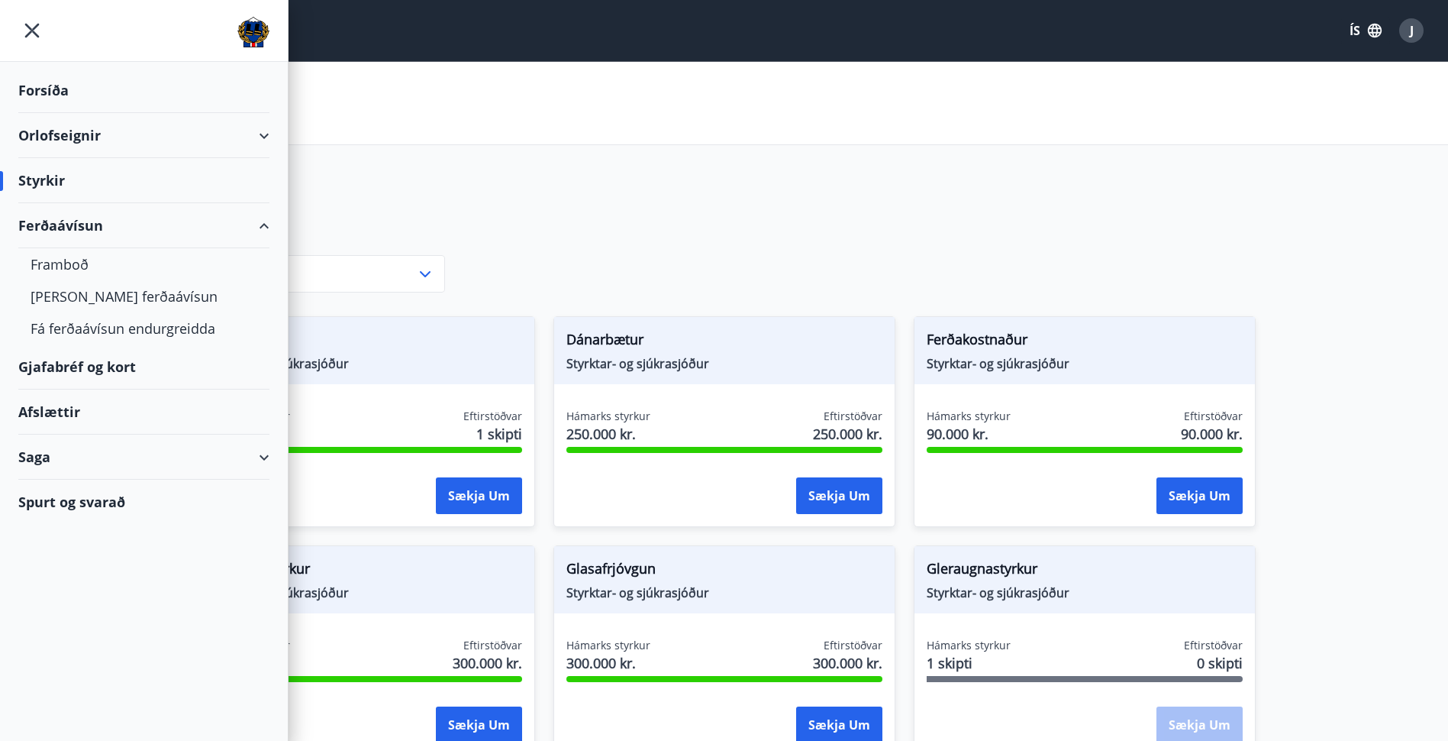
click at [70, 267] on div "Framboð" at bounding box center [144, 264] width 227 height 32
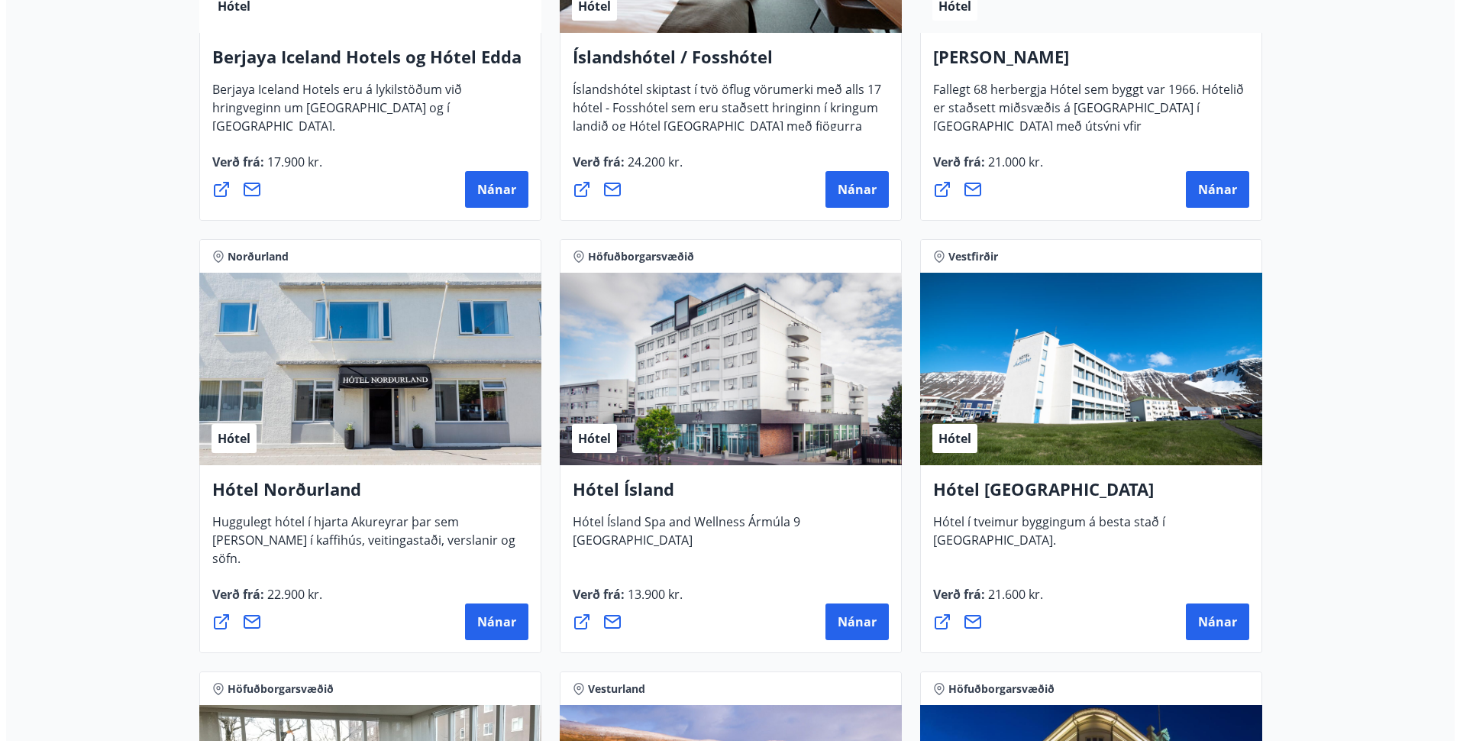
scroll to position [2198, 0]
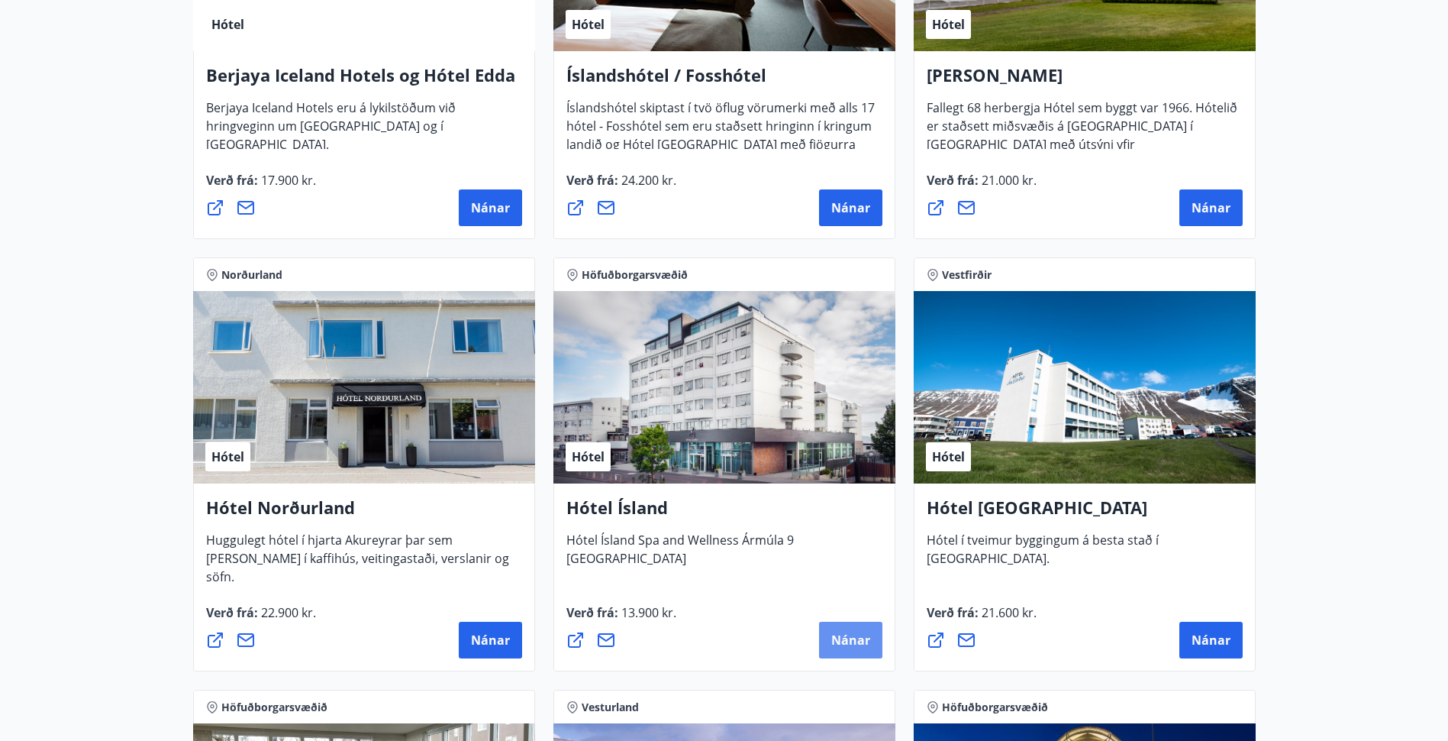
click at [862, 642] on span "Nánar" at bounding box center [850, 639] width 39 height 17
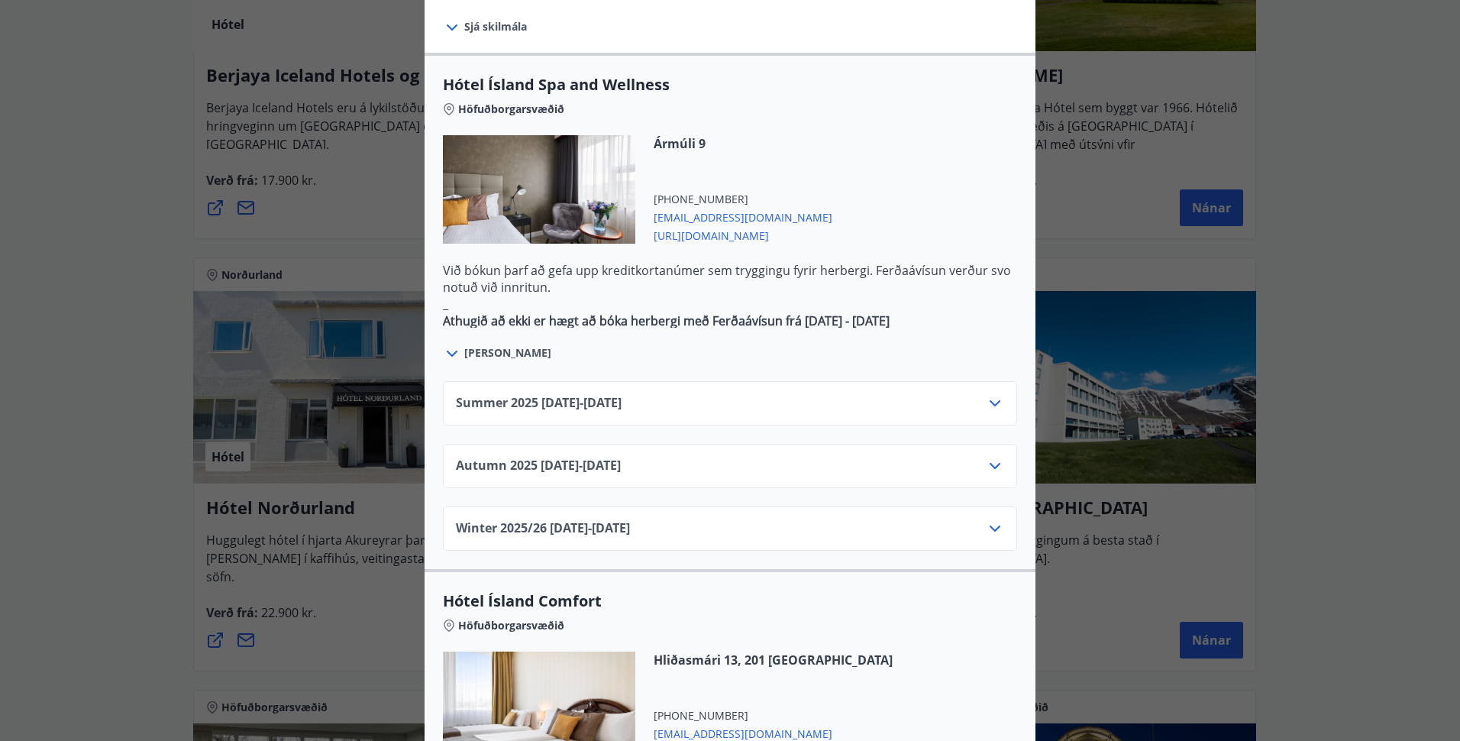
scroll to position [814, 0]
click at [992, 457] on icon at bounding box center [995, 466] width 18 height 18
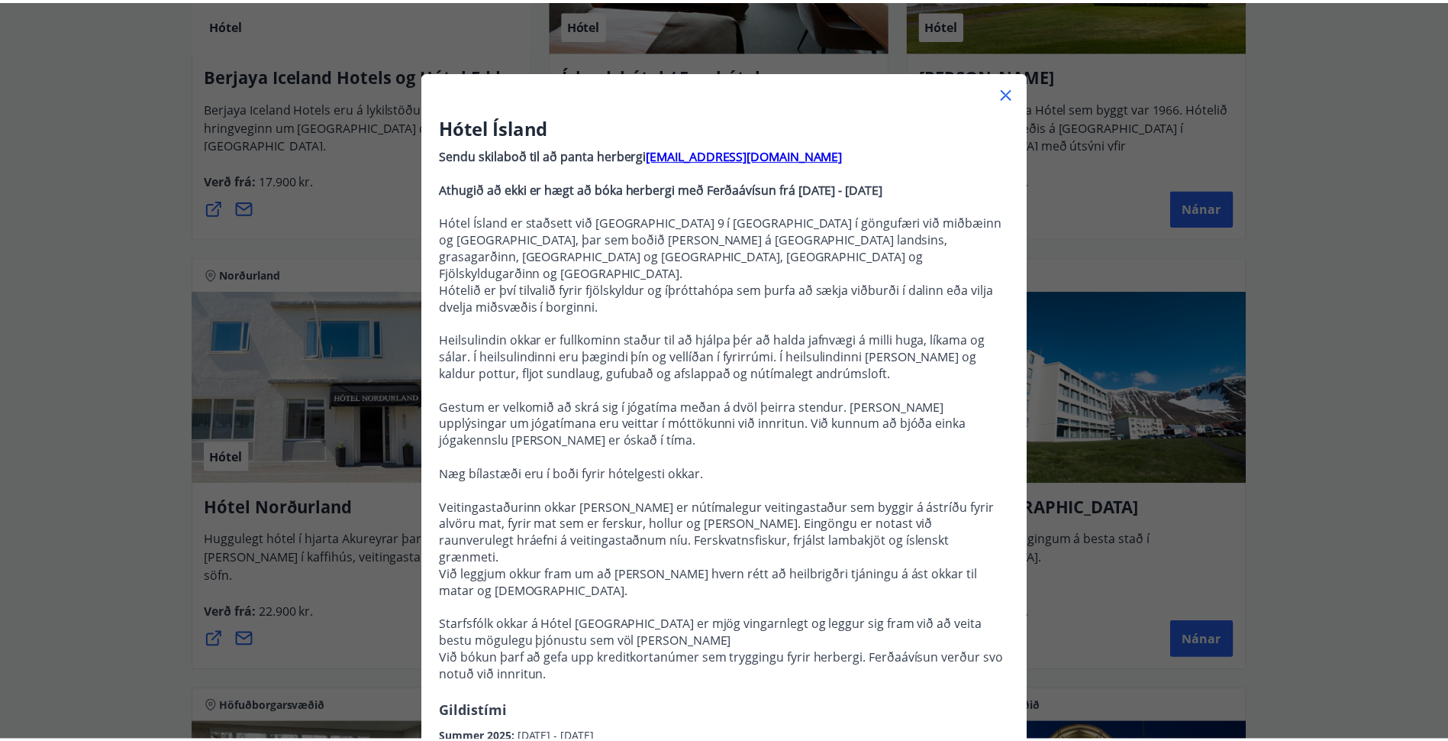
scroll to position [0, 0]
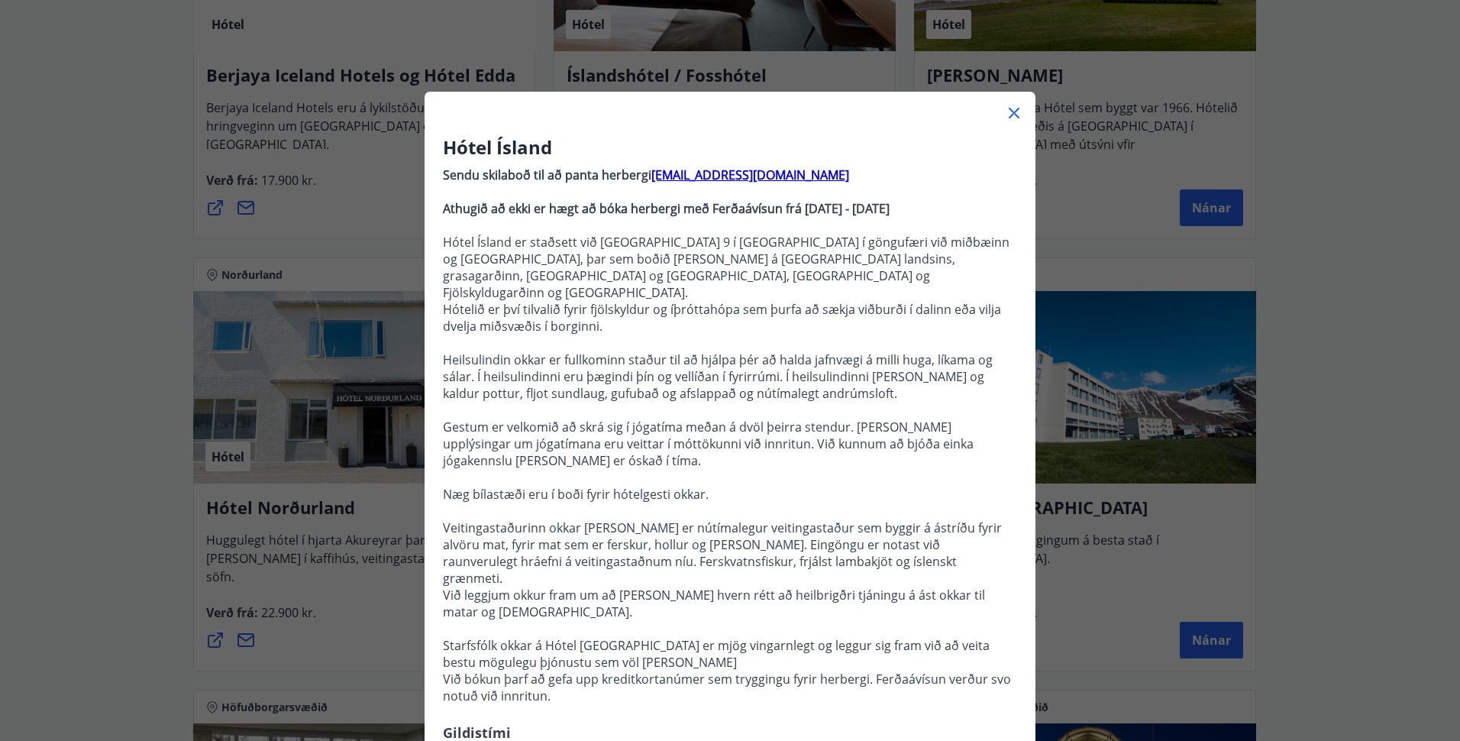
click at [1009, 111] on icon at bounding box center [1014, 113] width 11 height 11
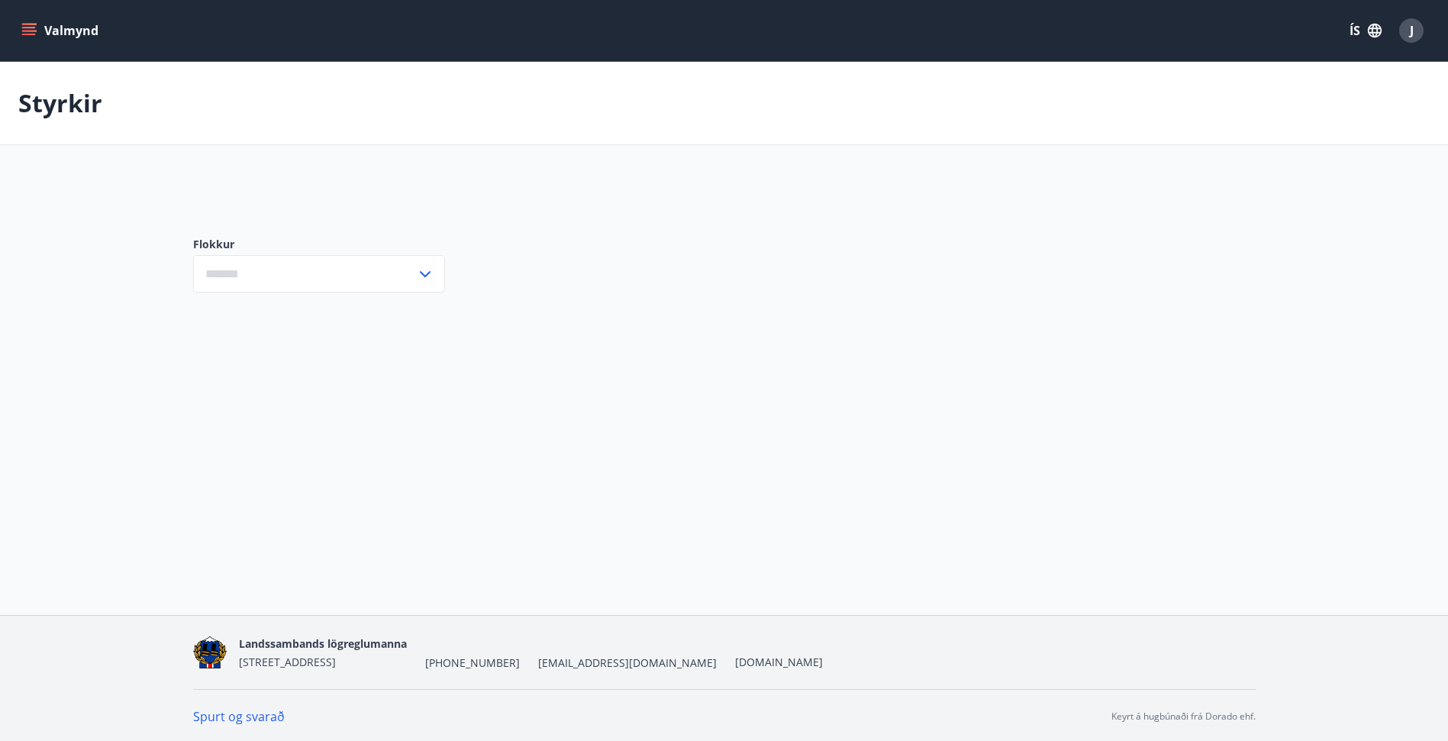
type input "***"
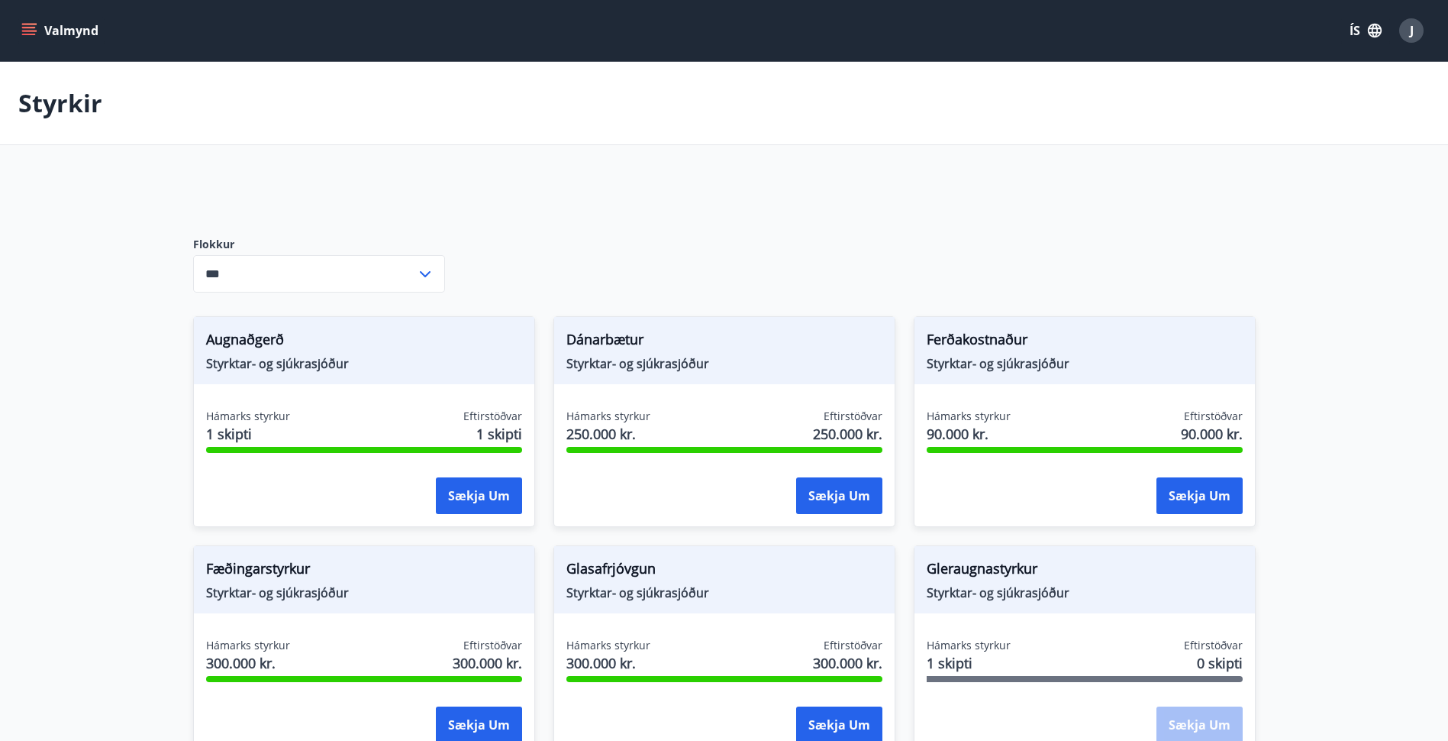
click at [37, 28] on button "Valmynd" at bounding box center [61, 30] width 86 height 27
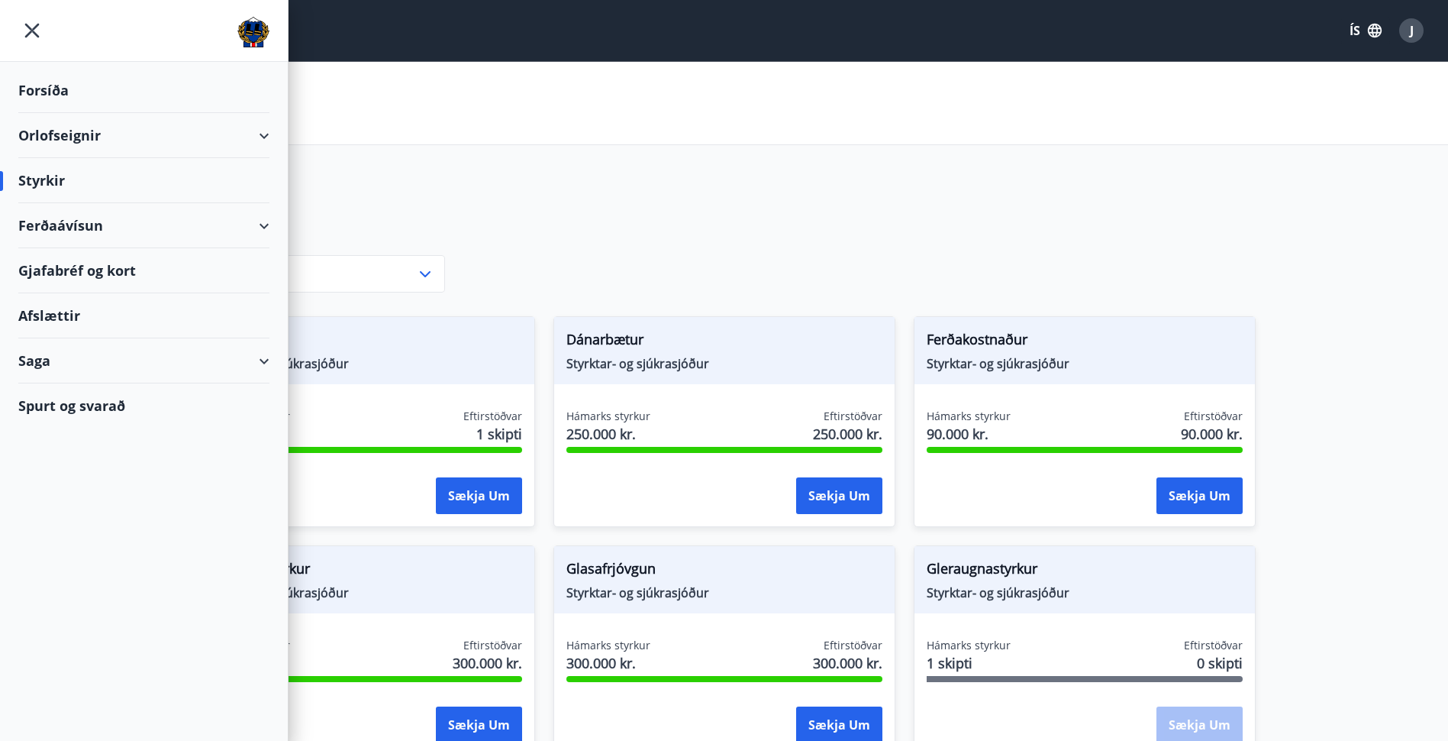
click at [82, 317] on div "Afslættir" at bounding box center [143, 315] width 251 height 45
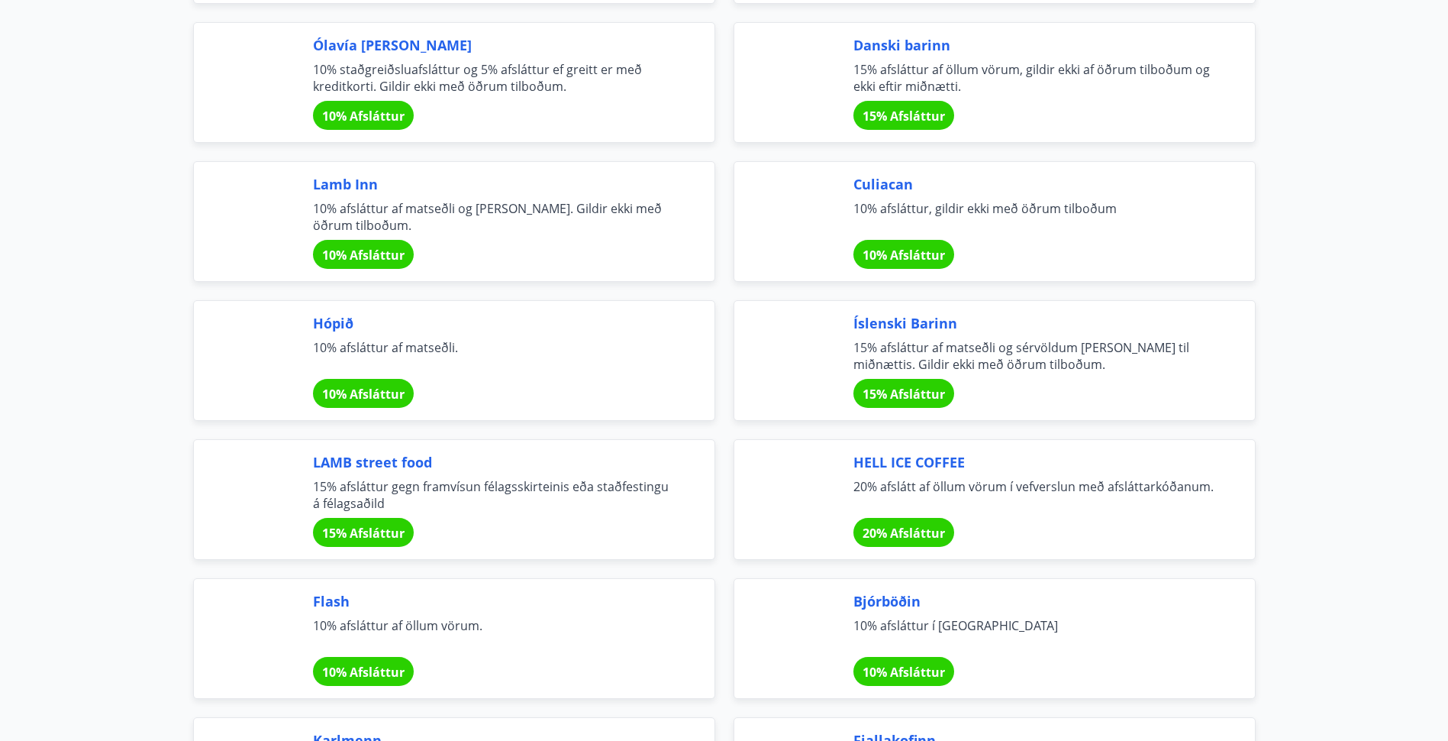
scroll to position [4224, 0]
